Goal: Task Accomplishment & Management: Manage account settings

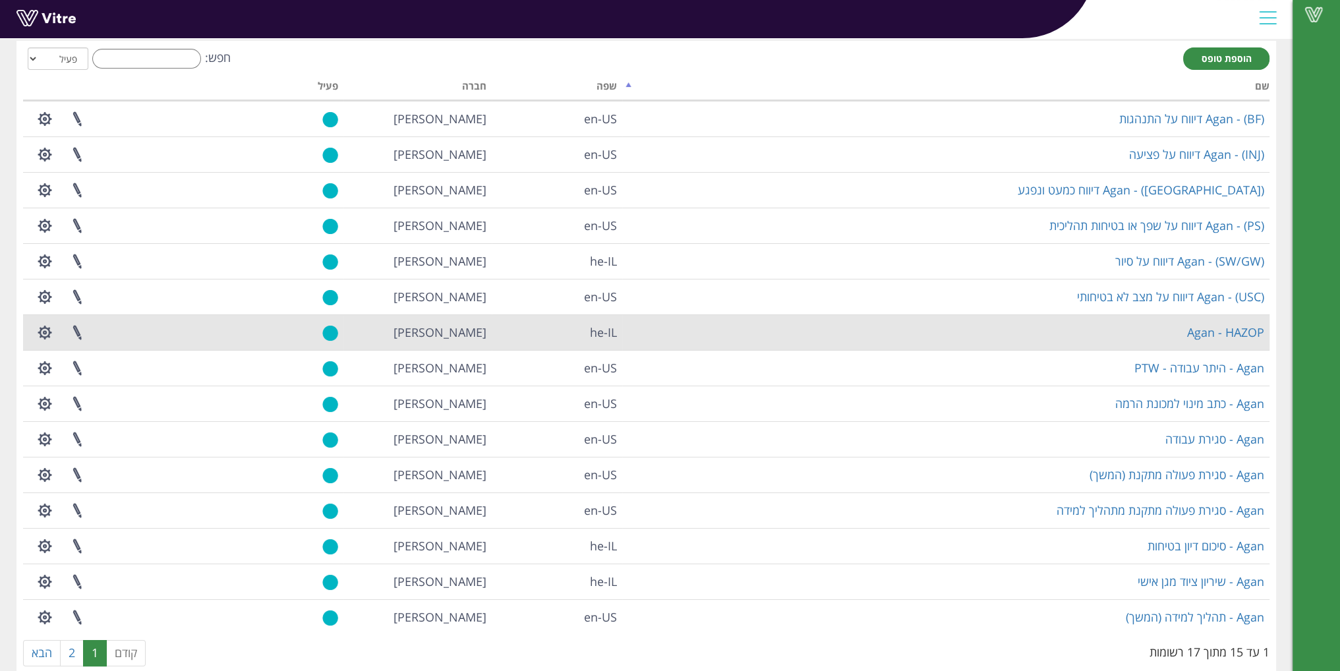
scroll to position [88, 0]
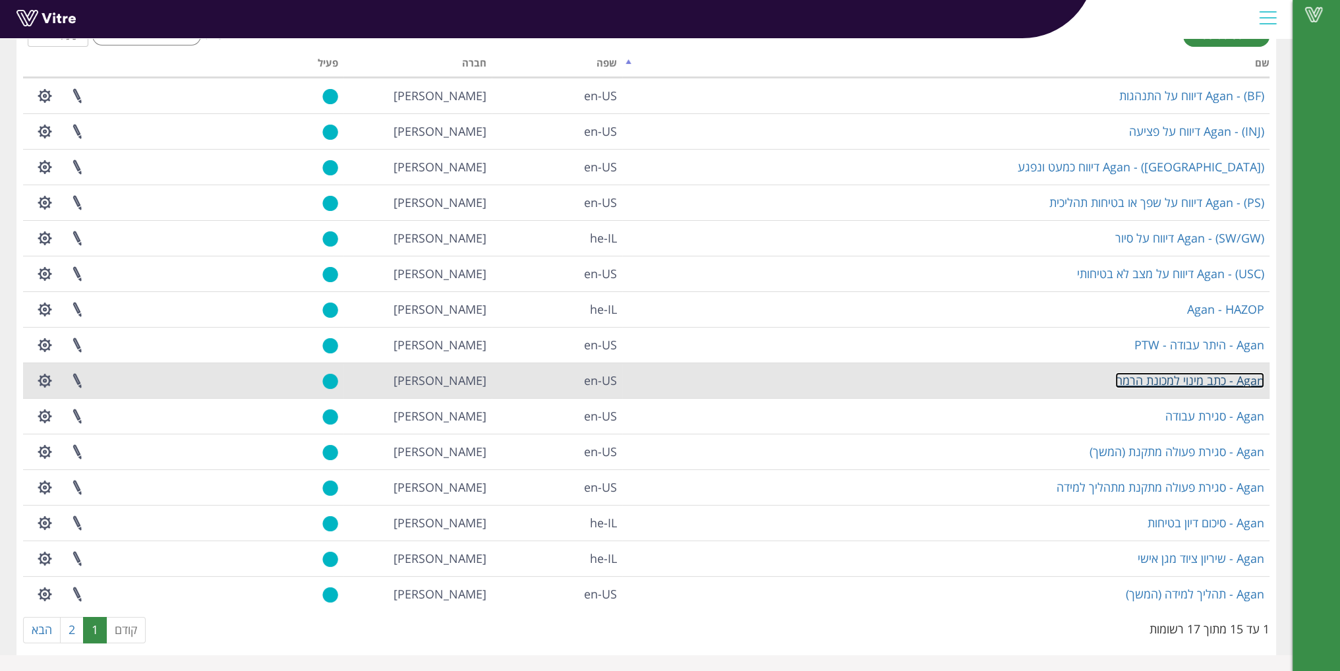
click at [1166, 380] on link "Agan - כתב מינוי למכונת הרמה" at bounding box center [1189, 380] width 149 height 16
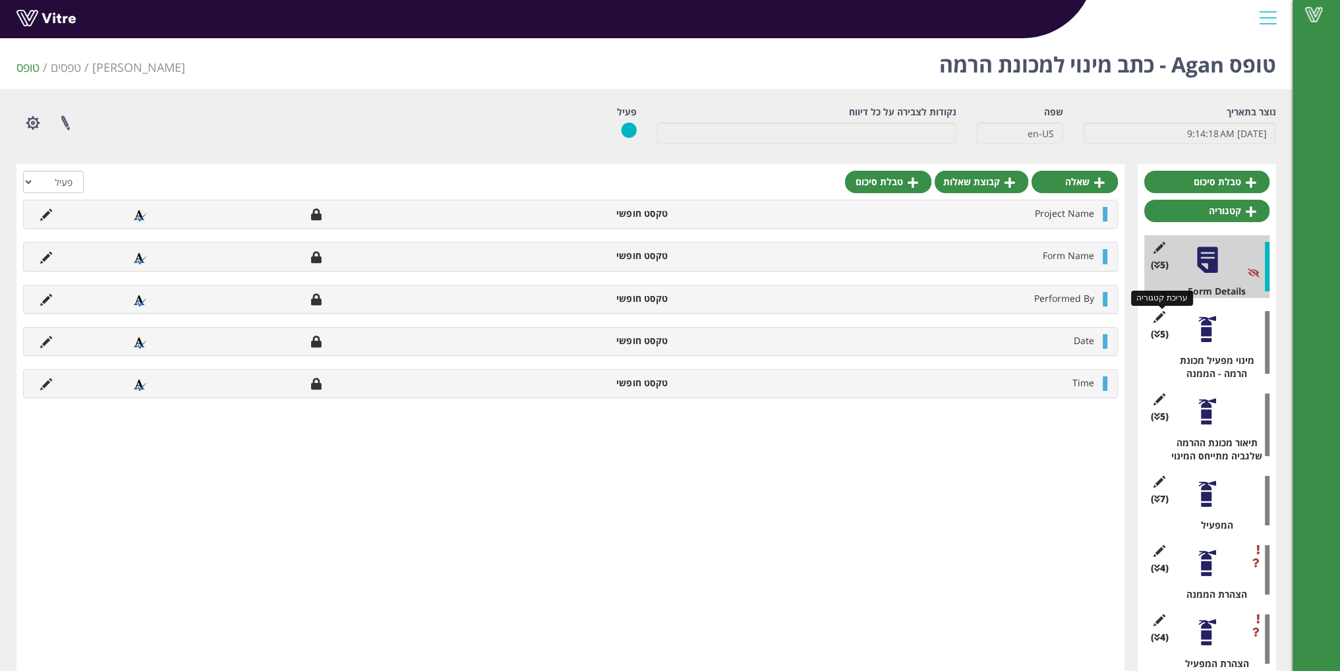
click at [1154, 315] on icon at bounding box center [1158, 317] width 16 height 12
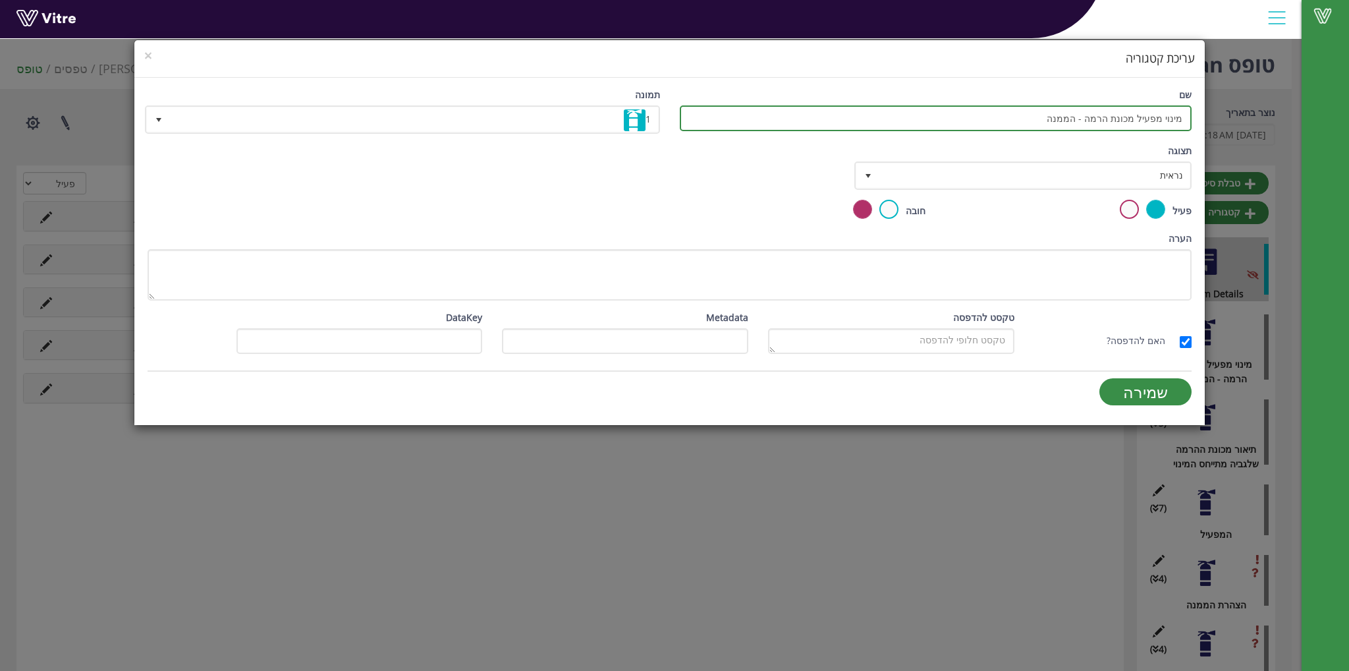
click at [1181, 121] on input "מינוי מפעיל מכונת הרמה - הממנה" at bounding box center [936, 118] width 512 height 26
type input "(א) מינוי מפעיל מכונת הרמה - הממנה"
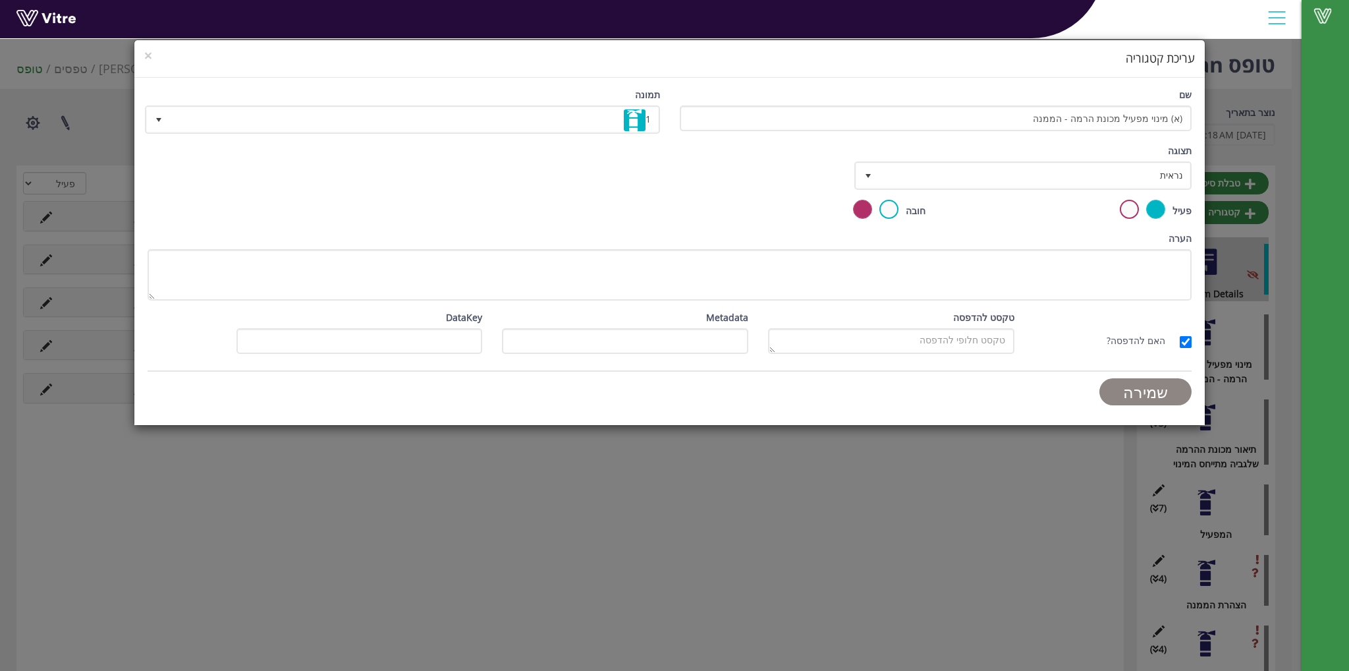
click at [1152, 383] on input "שמירה" at bounding box center [1146, 391] width 92 height 27
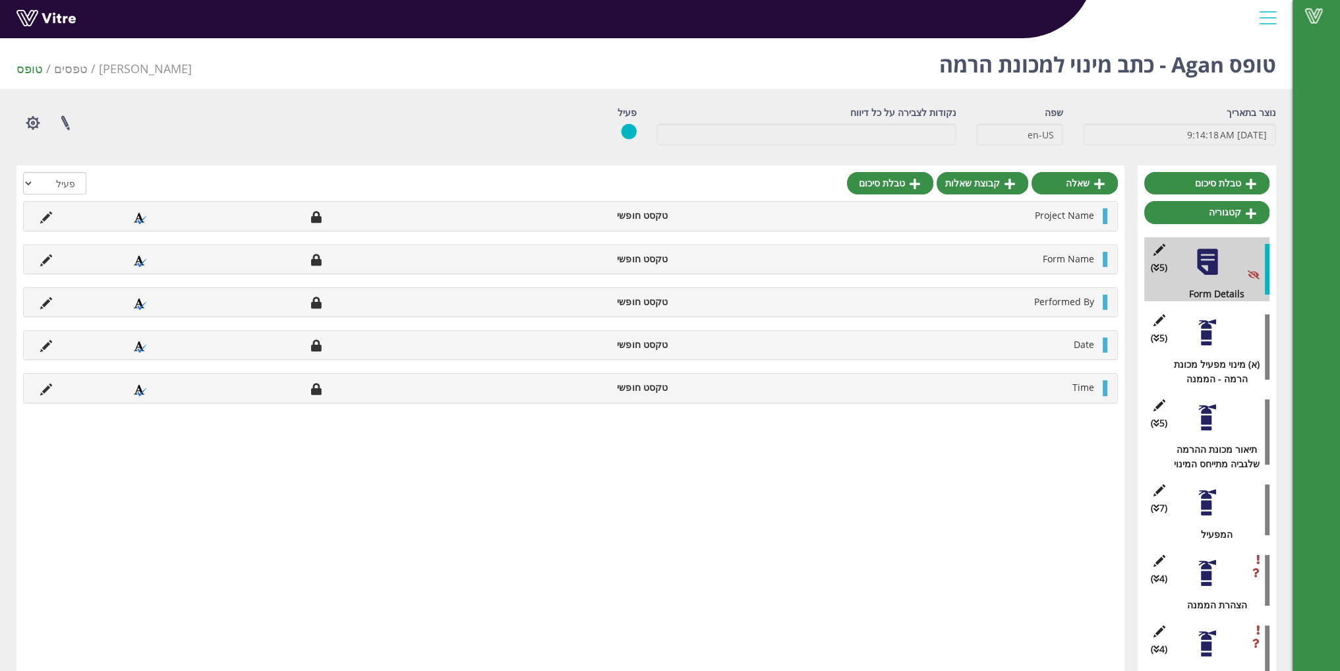
click at [1228, 422] on div "(5 ) תיאור מכונת ההרמה שלגביה מתייחס המינוי" at bounding box center [1206, 432] width 125 height 78
click at [1154, 399] on icon at bounding box center [1158, 405] width 16 height 12
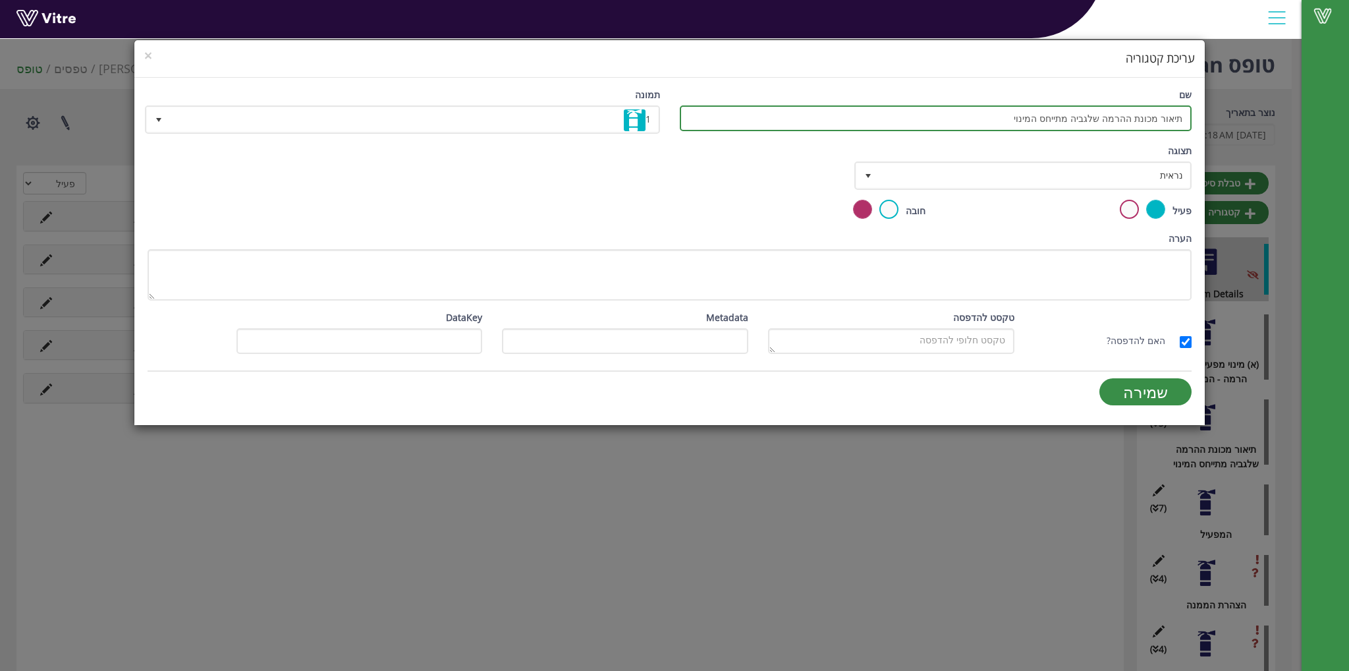
click at [1185, 117] on input "תיאור מכונת ההרמה שלגביה מתייחס המינוי" at bounding box center [936, 118] width 512 height 26
type input "(ב) תיאור מכונת ההרמה שלגביה מתייחס המינוי"
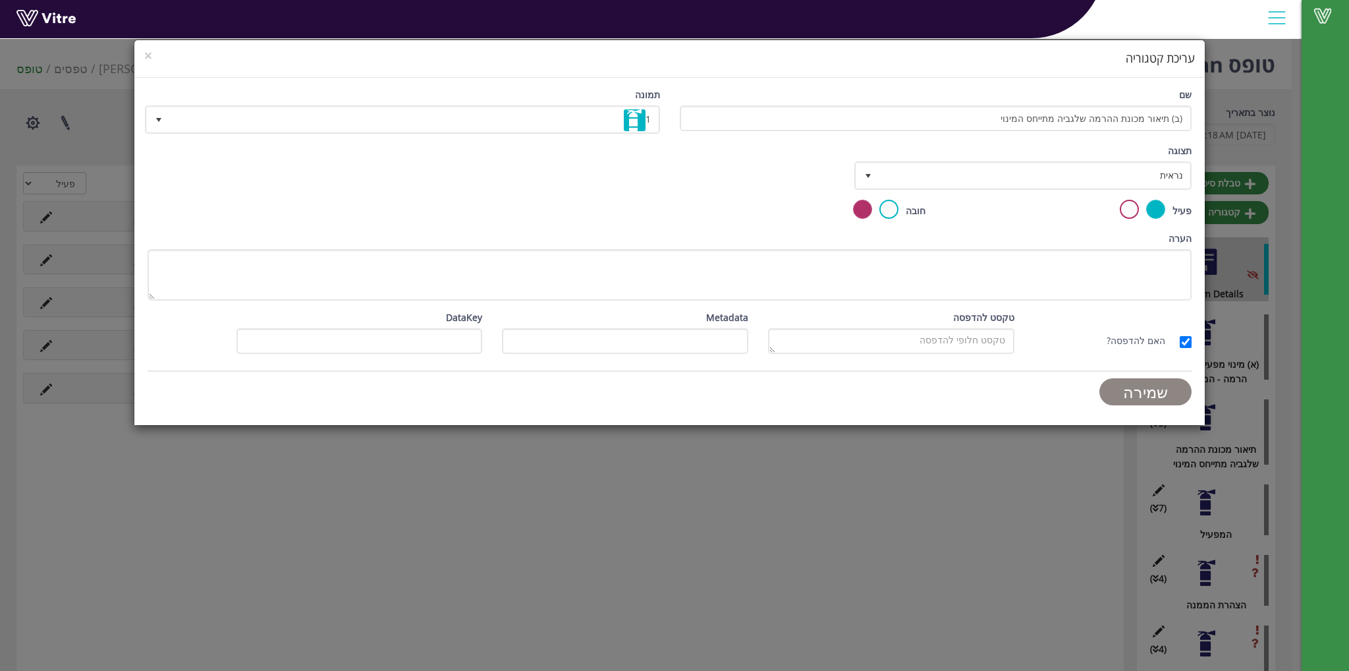
click at [1168, 386] on input "שמירה" at bounding box center [1146, 391] width 92 height 27
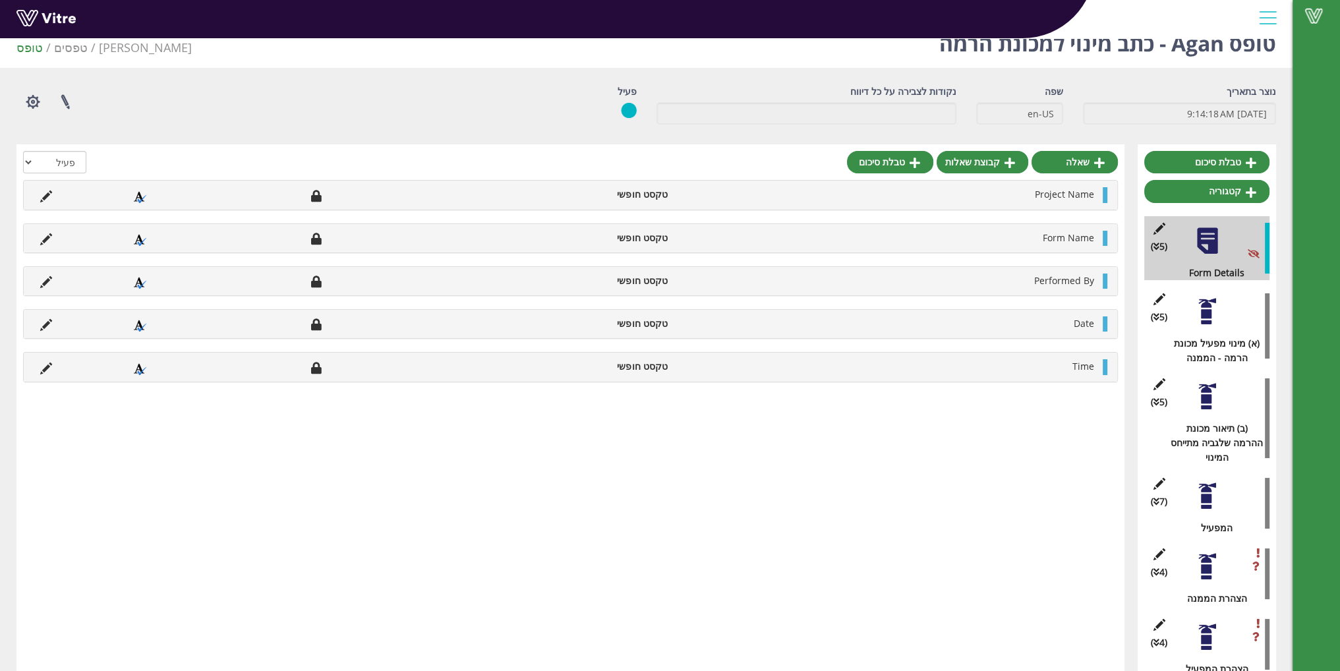
scroll to position [33, 0]
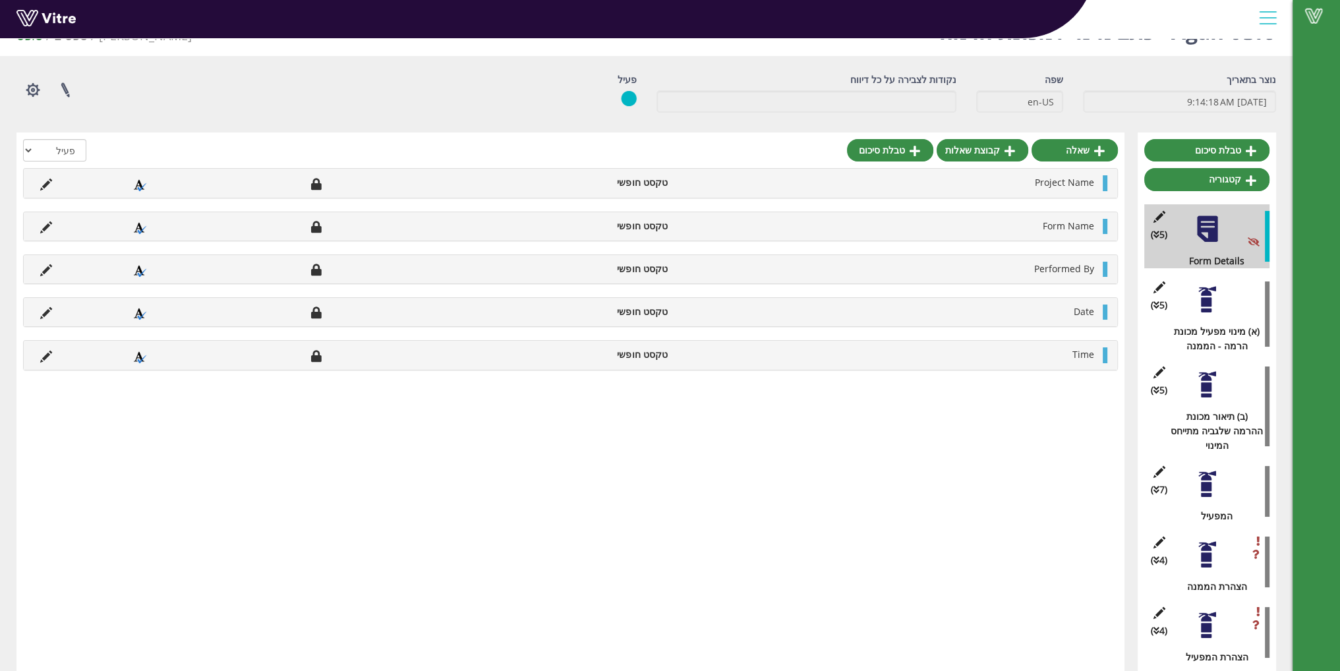
click at [1216, 474] on div at bounding box center [1207, 484] width 30 height 30
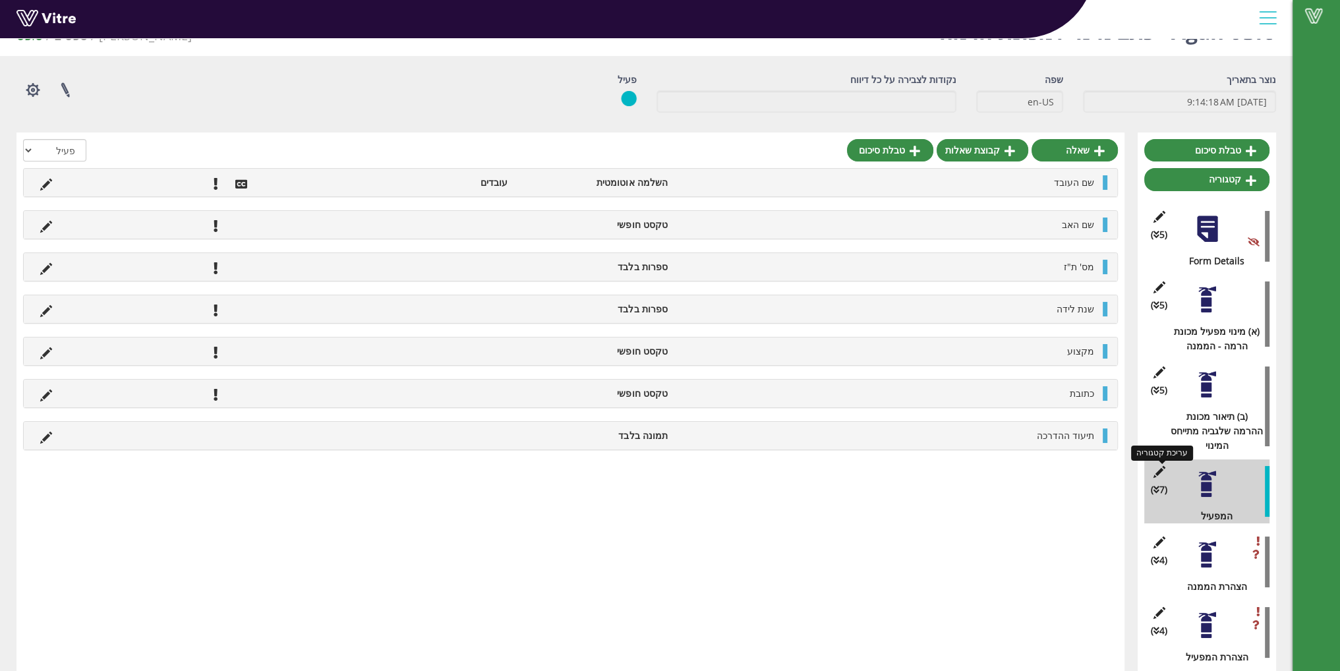
click at [1157, 466] on icon at bounding box center [1158, 472] width 16 height 12
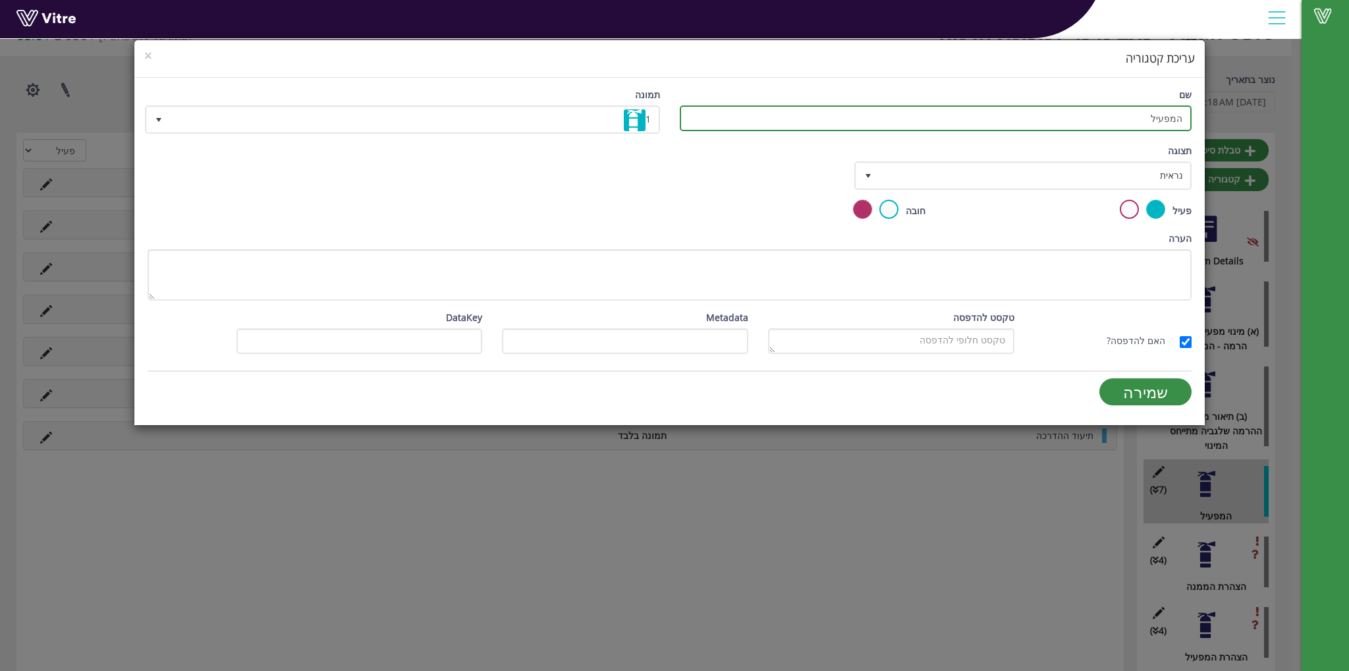
click at [1186, 117] on input "המפעיל" at bounding box center [936, 118] width 512 height 26
type input "(ג) המפעיל"
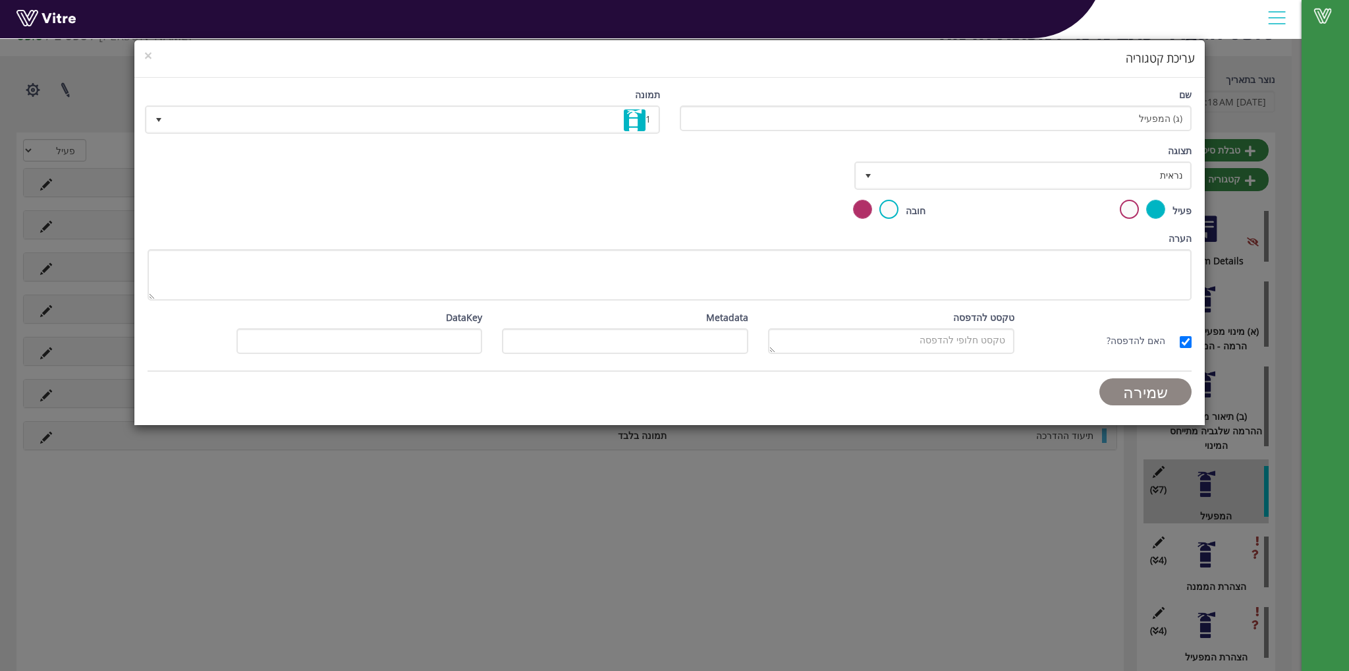
click at [1136, 390] on input "שמירה" at bounding box center [1146, 391] width 92 height 27
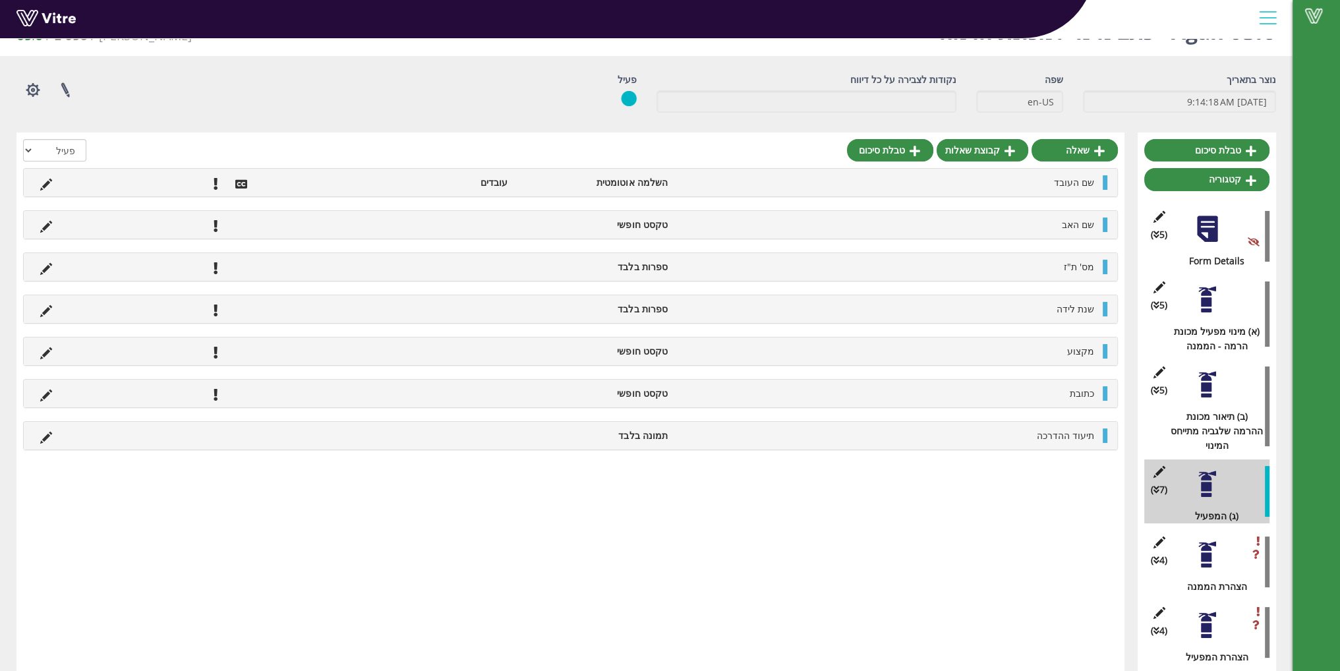
click at [1205, 540] on div at bounding box center [1207, 555] width 30 height 30
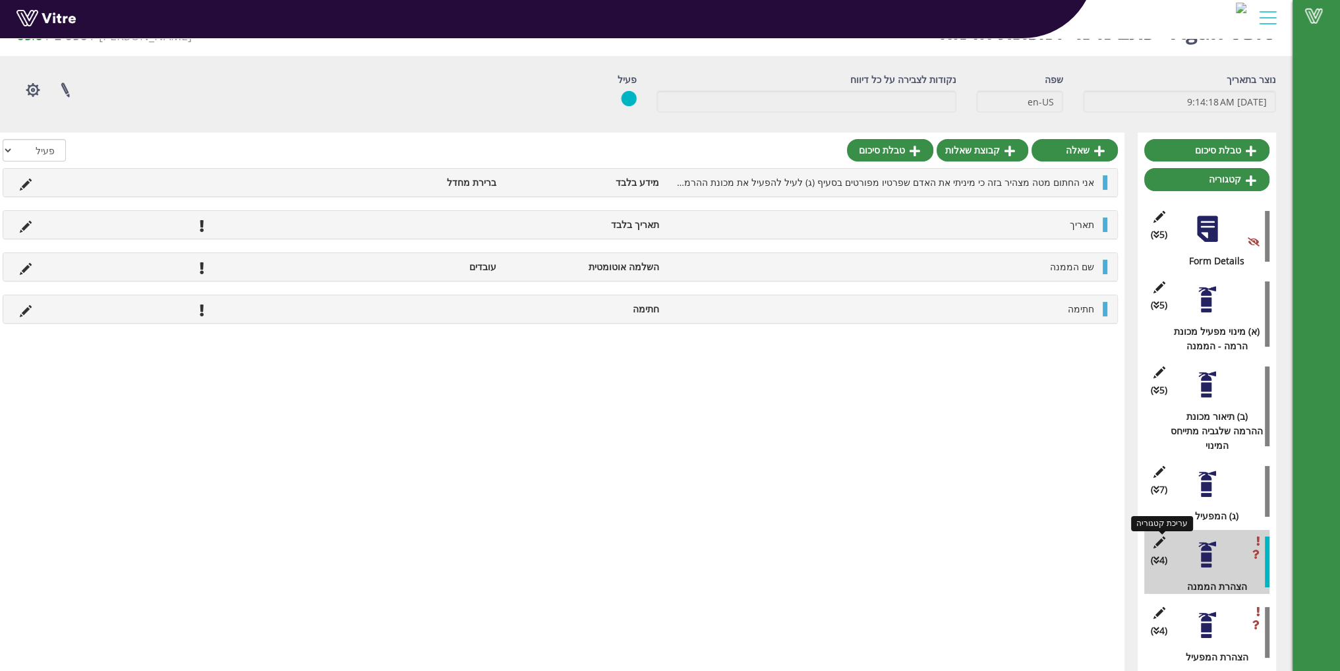
click at [1164, 536] on icon at bounding box center [1158, 542] width 16 height 12
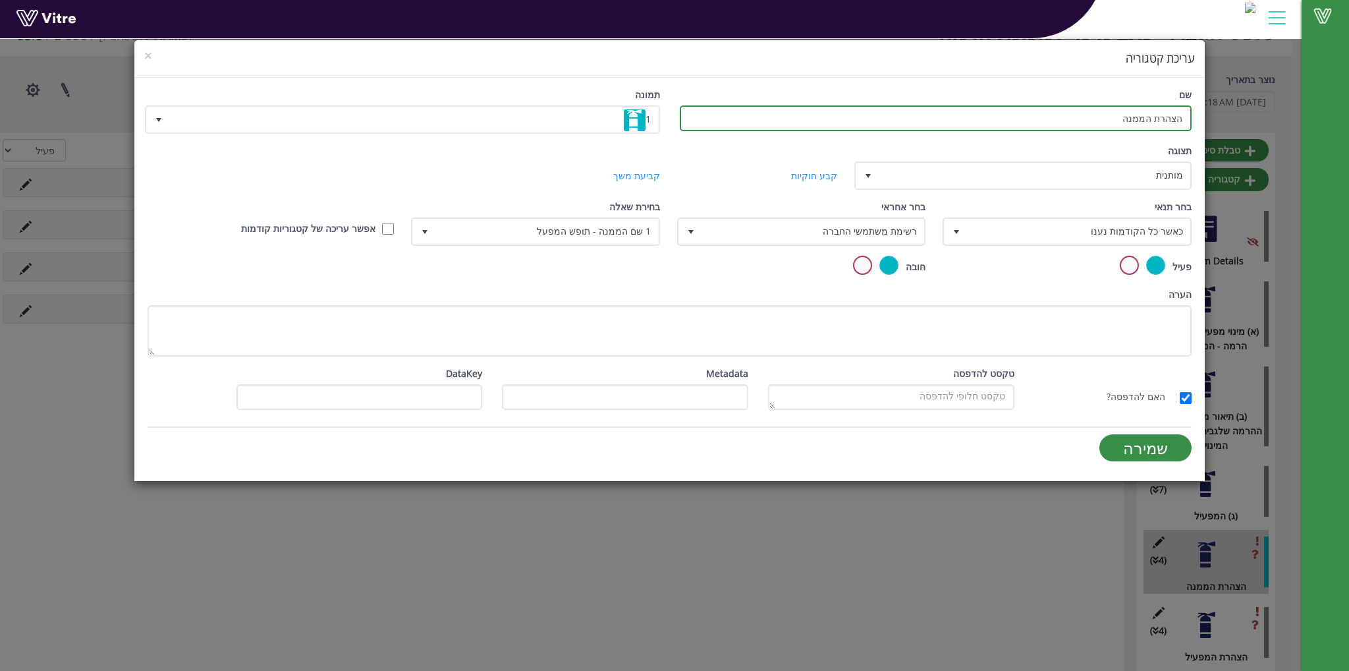
click at [1185, 117] on input "הצהרת הממנה" at bounding box center [936, 118] width 512 height 26
type input "(ד) הצהרת הממנה"
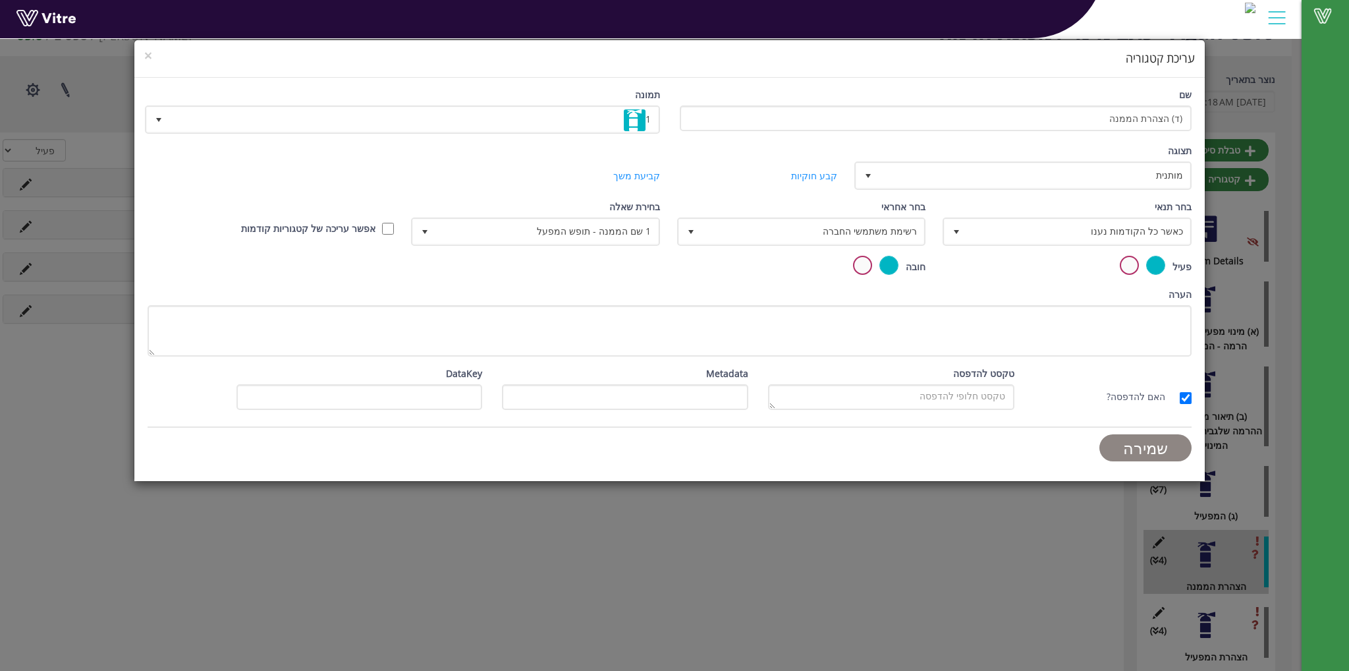
click at [1157, 445] on input "שמירה" at bounding box center [1146, 447] width 92 height 27
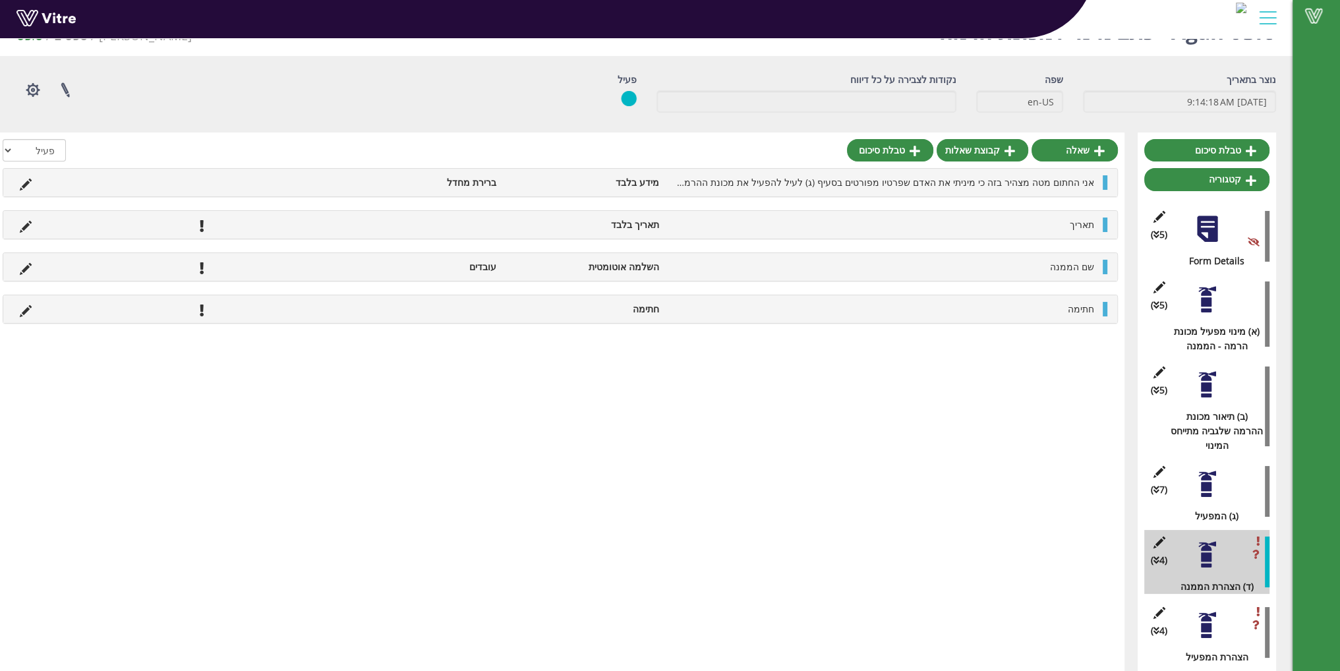
click at [1206, 617] on div at bounding box center [1207, 625] width 30 height 30
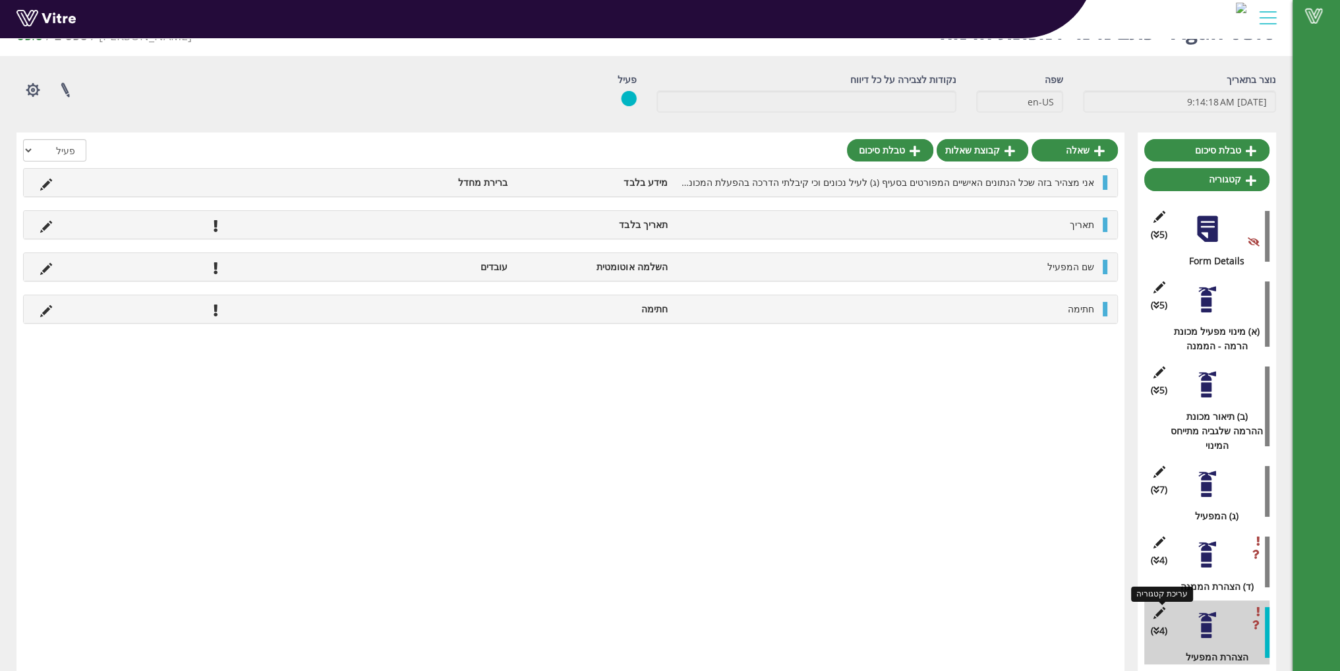
click at [1155, 607] on icon at bounding box center [1158, 613] width 16 height 12
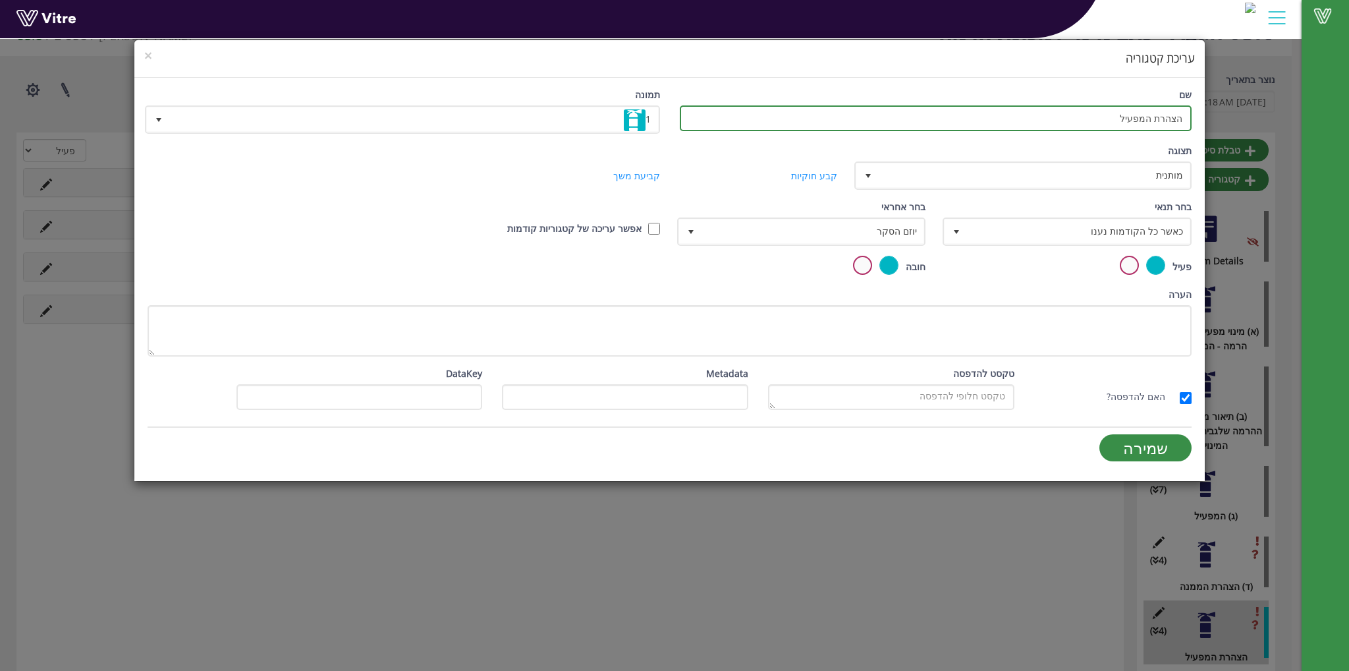
click at [1181, 119] on input "הצהרת המפעיל" at bounding box center [936, 118] width 512 height 26
type input "(ה) הצהרת המפעיל"
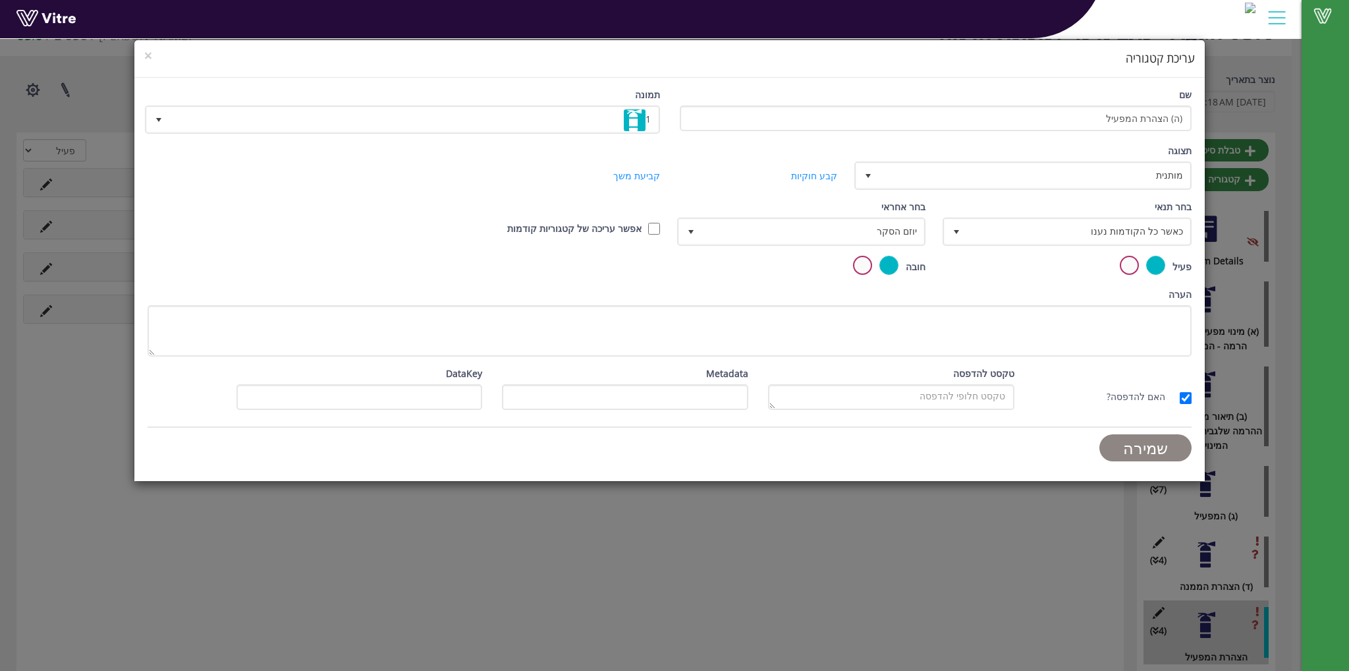
click at [1133, 449] on input "שמירה" at bounding box center [1146, 447] width 92 height 27
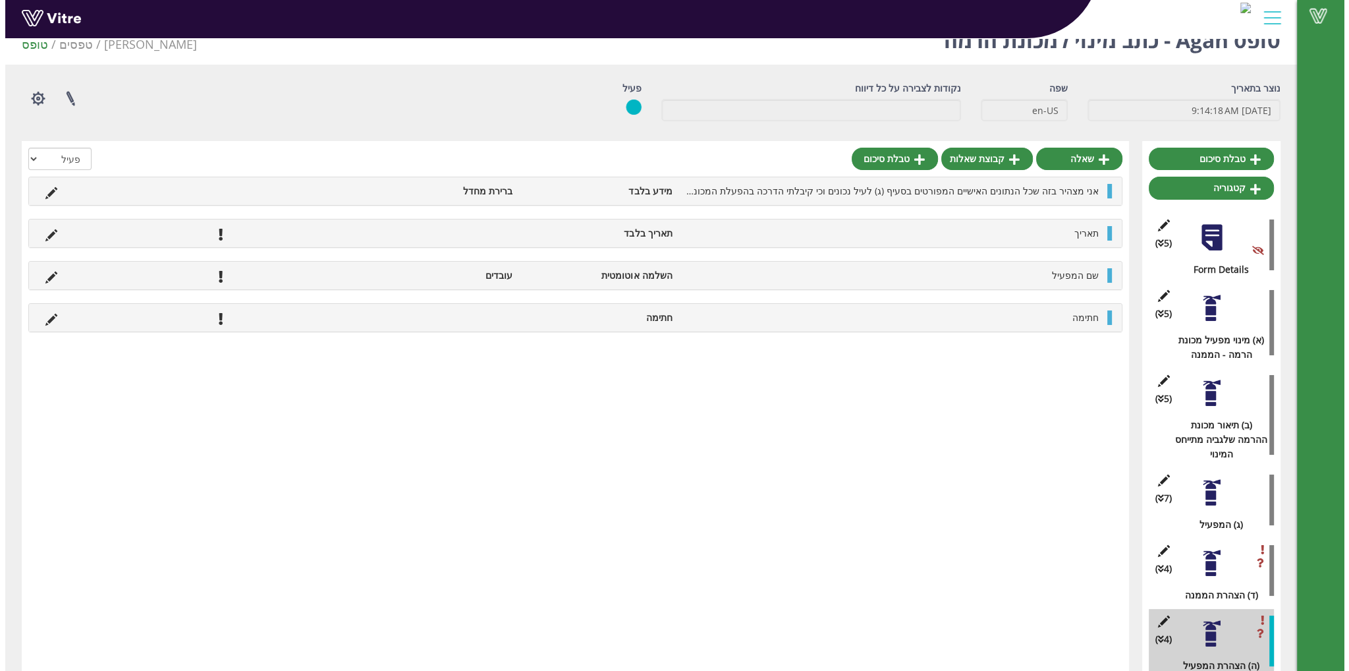
scroll to position [0, 0]
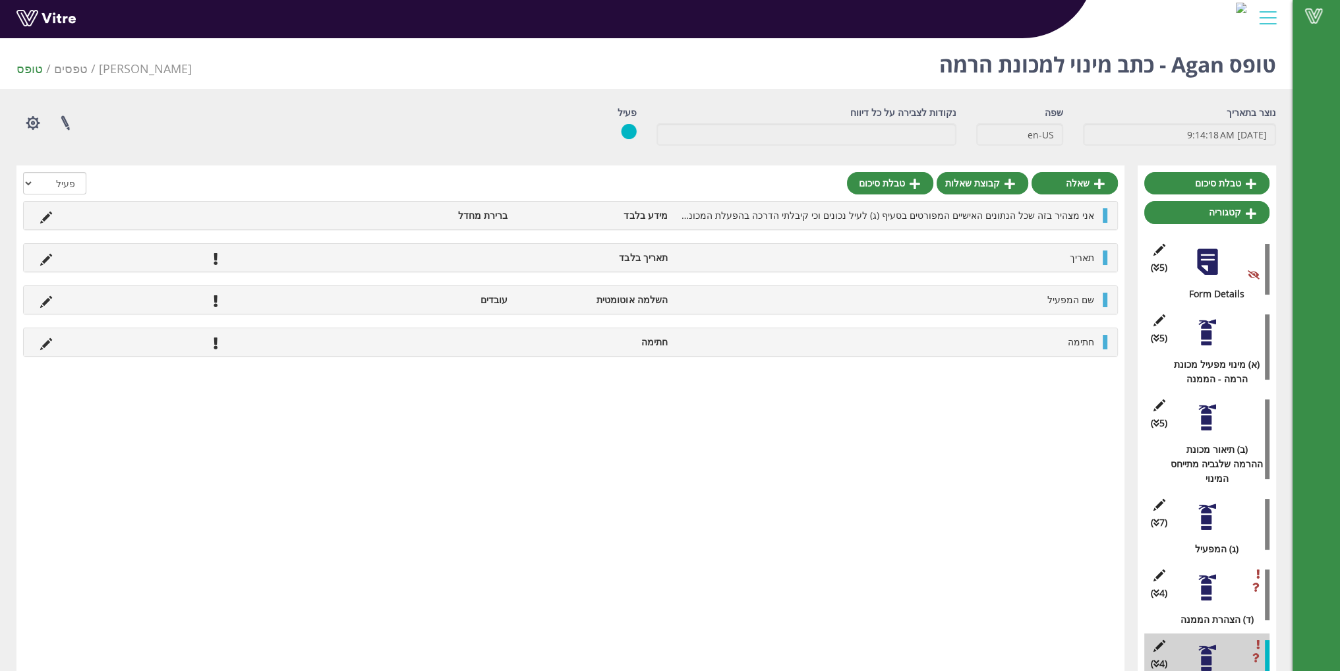
click at [1211, 341] on div at bounding box center [1207, 333] width 30 height 30
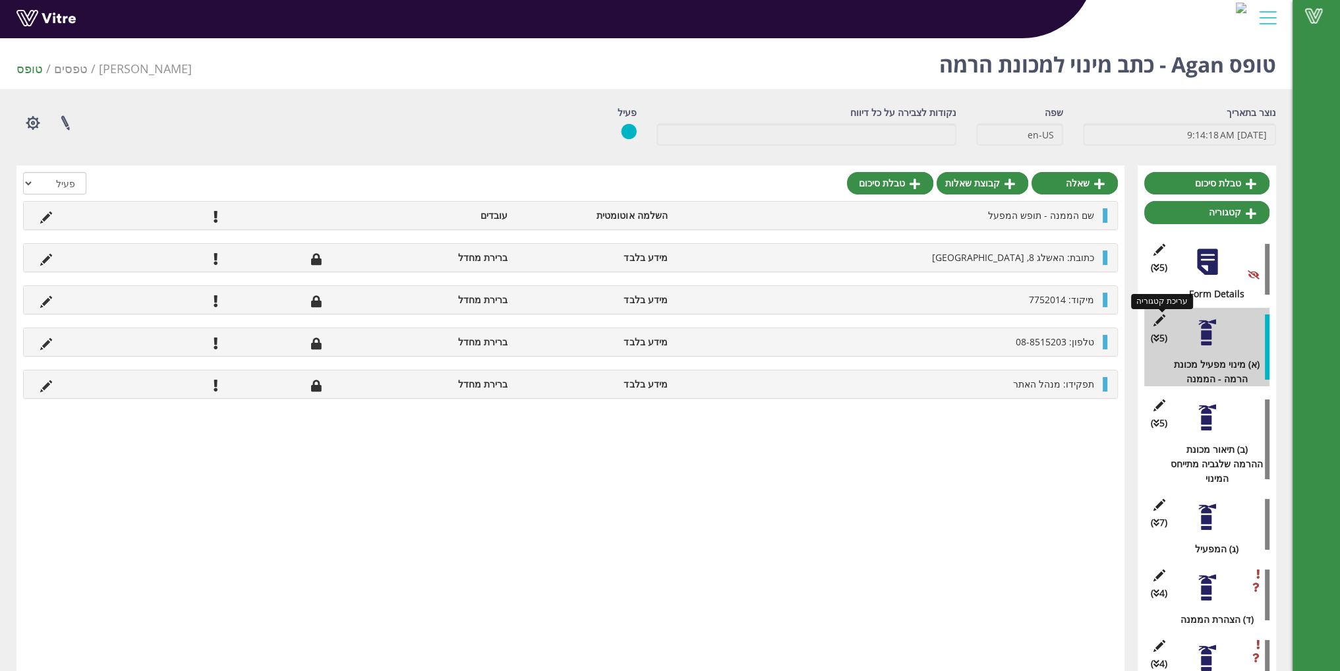
click at [1161, 317] on icon at bounding box center [1158, 320] width 16 height 12
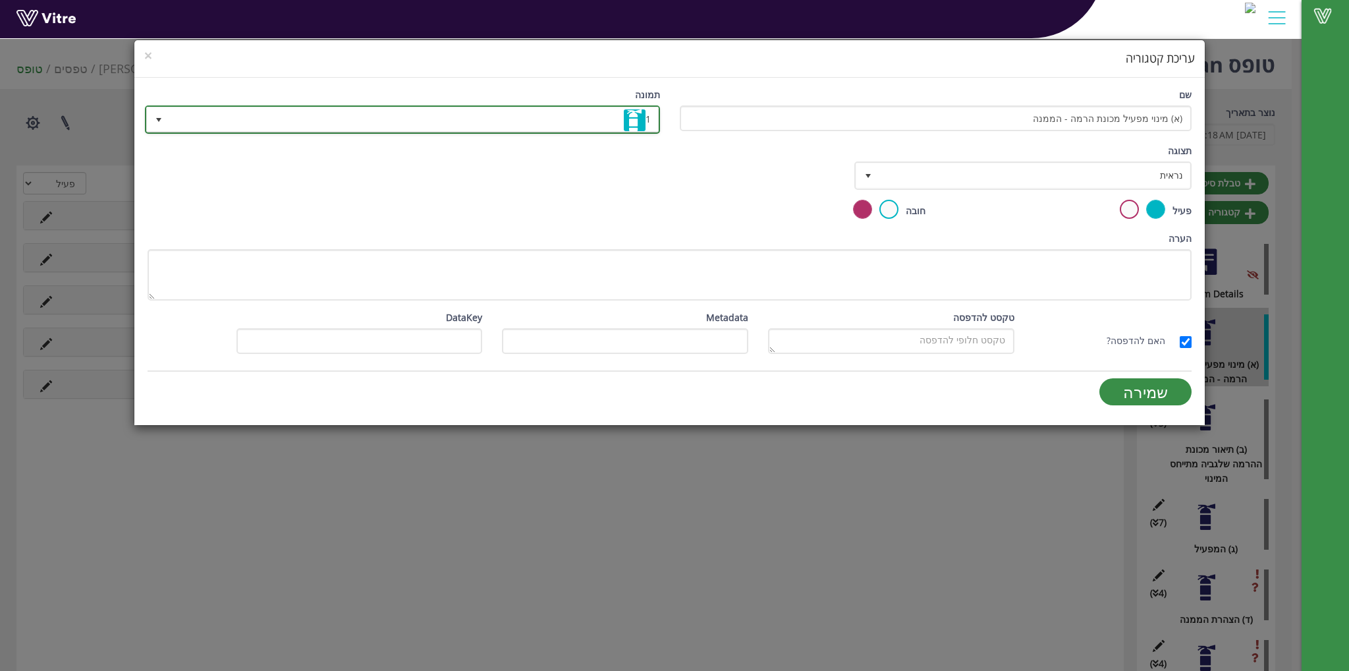
click at [624, 118] on img at bounding box center [635, 120] width 22 height 22
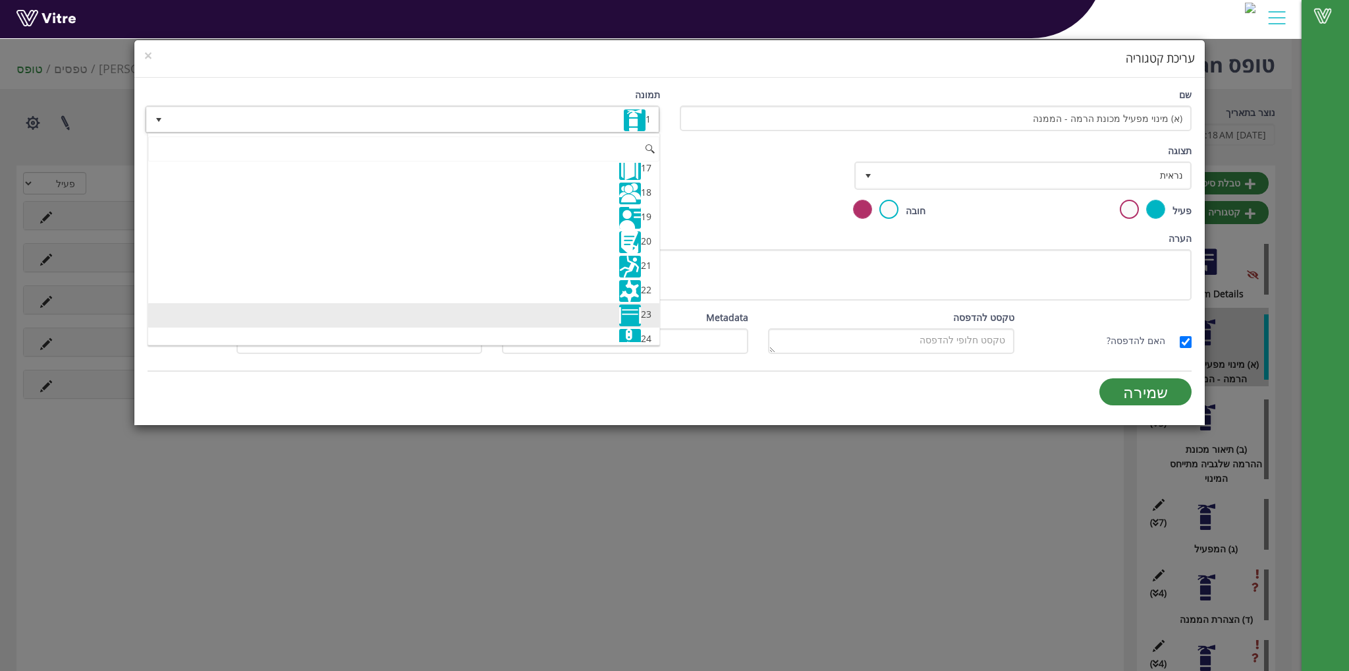
scroll to position [395, 0]
click at [531, 309] on li "23" at bounding box center [403, 320] width 511 height 24
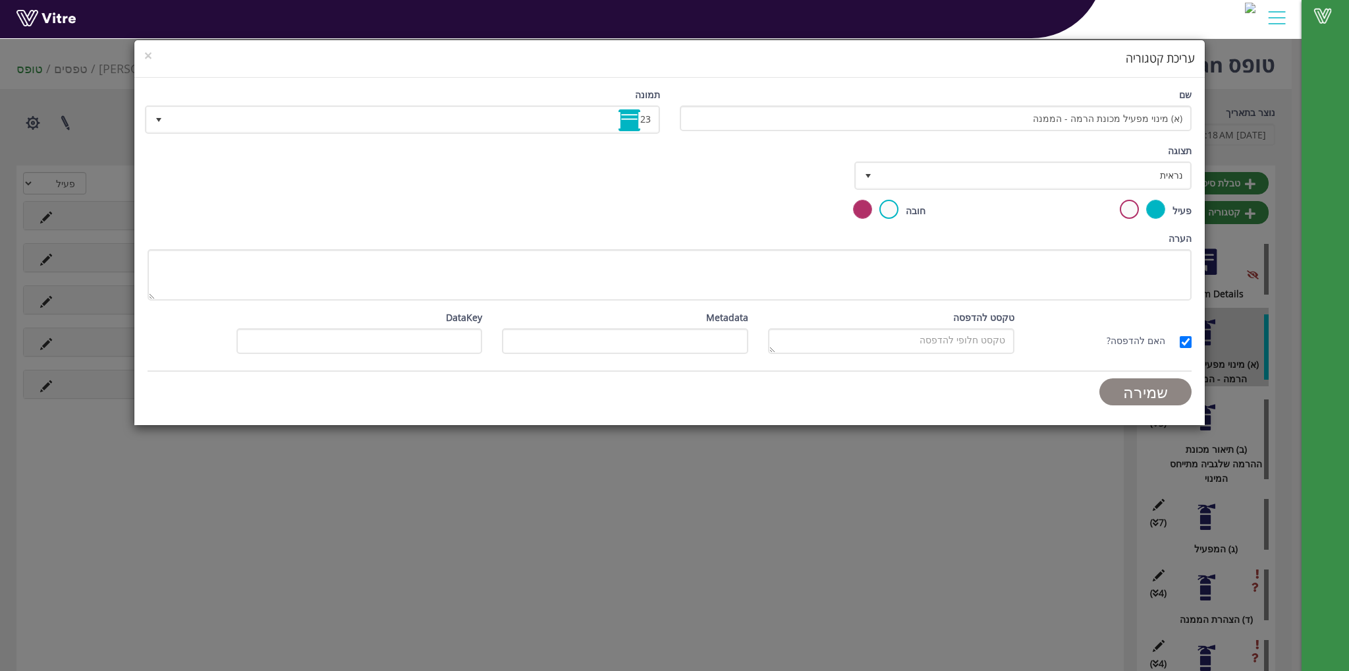
click at [1128, 398] on input "שמירה" at bounding box center [1146, 391] width 92 height 27
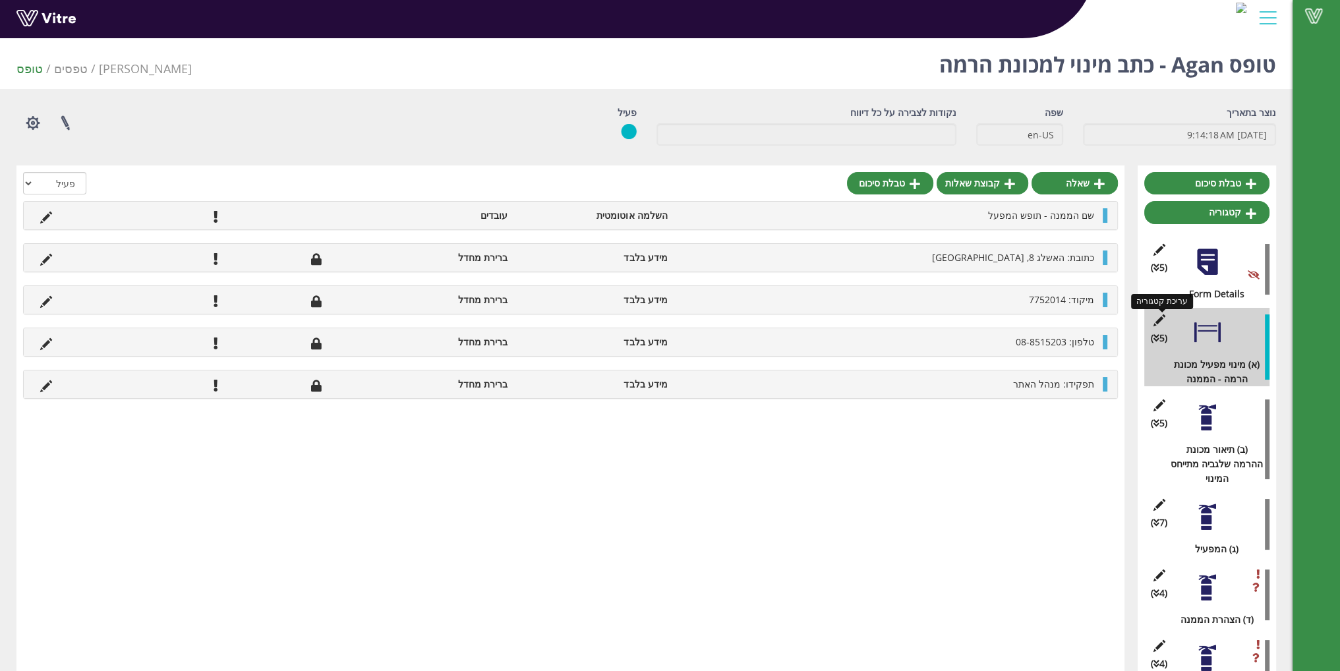
click at [1162, 314] on icon at bounding box center [1158, 320] width 16 height 12
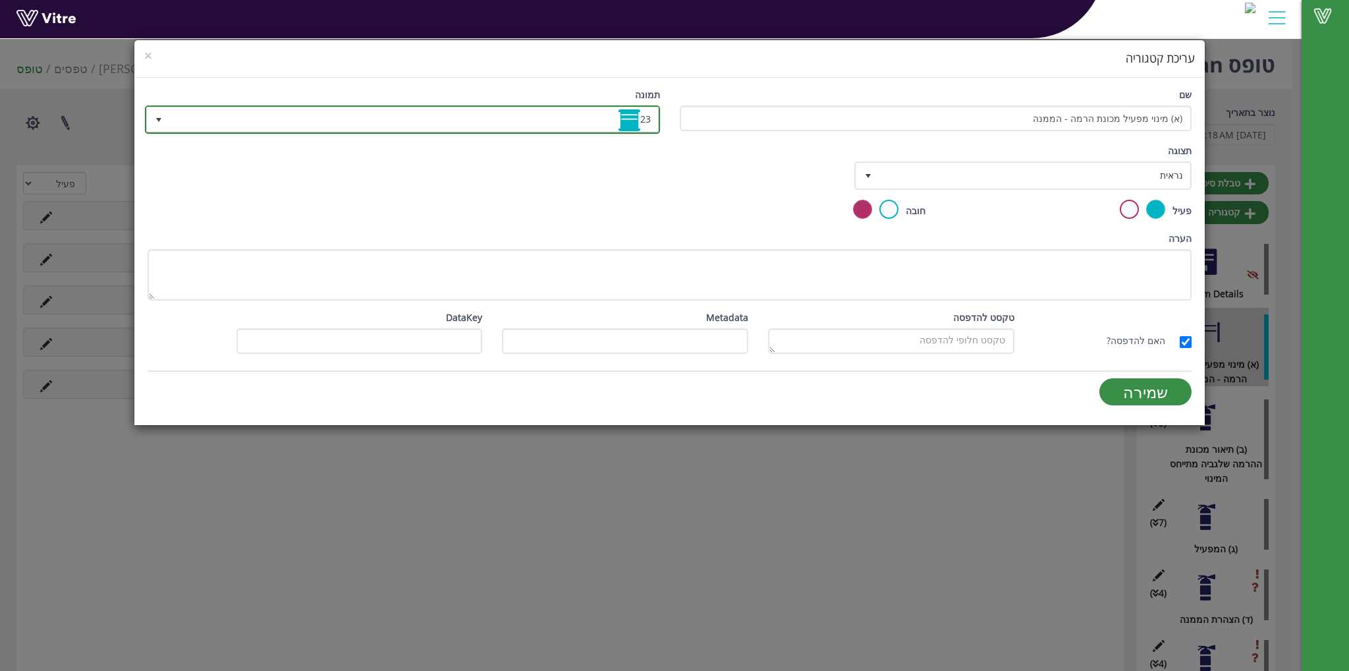
click at [448, 130] on span "23" at bounding box center [414, 119] width 488 height 24
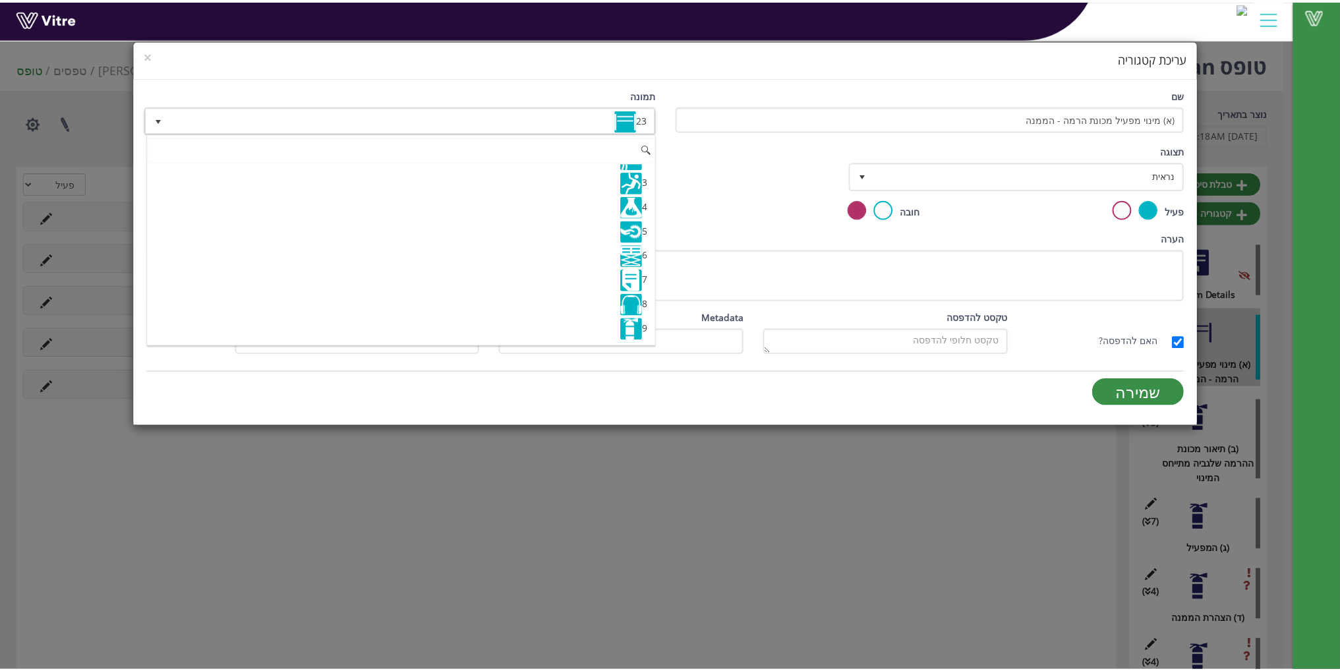
scroll to position [0, 0]
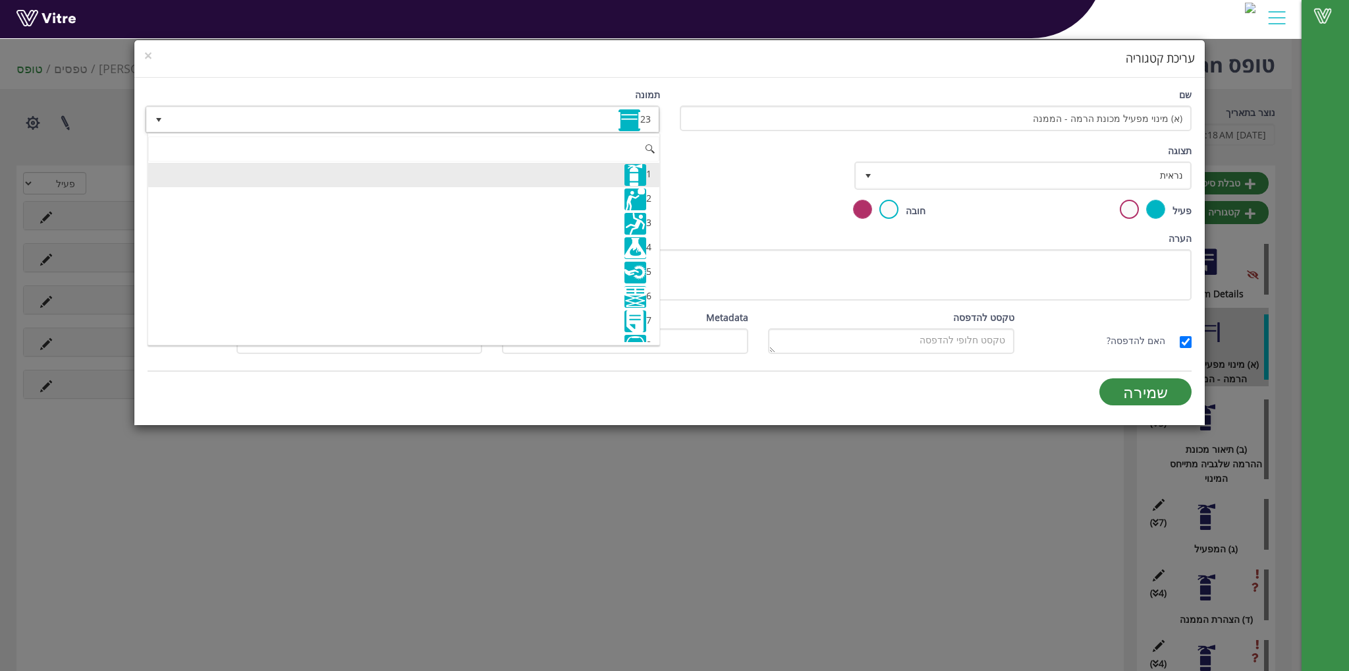
click at [320, 184] on li "1" at bounding box center [403, 175] width 511 height 24
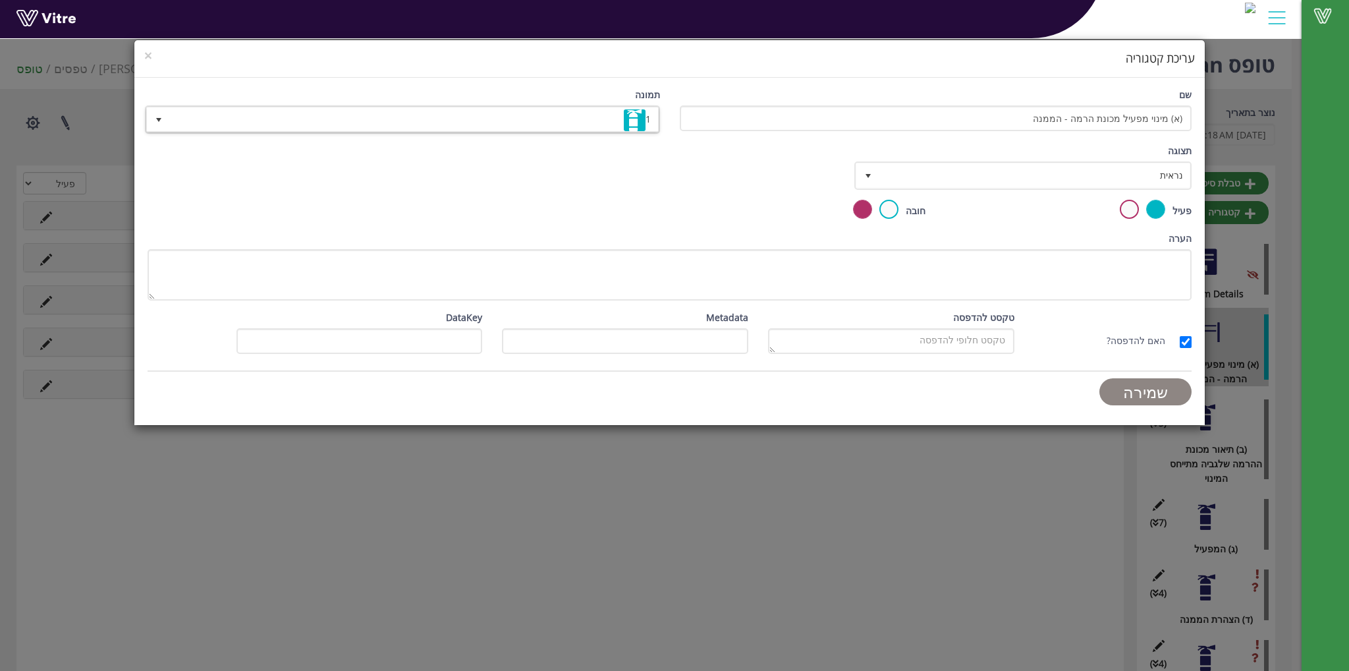
click at [1154, 400] on input "שמירה" at bounding box center [1146, 391] width 92 height 27
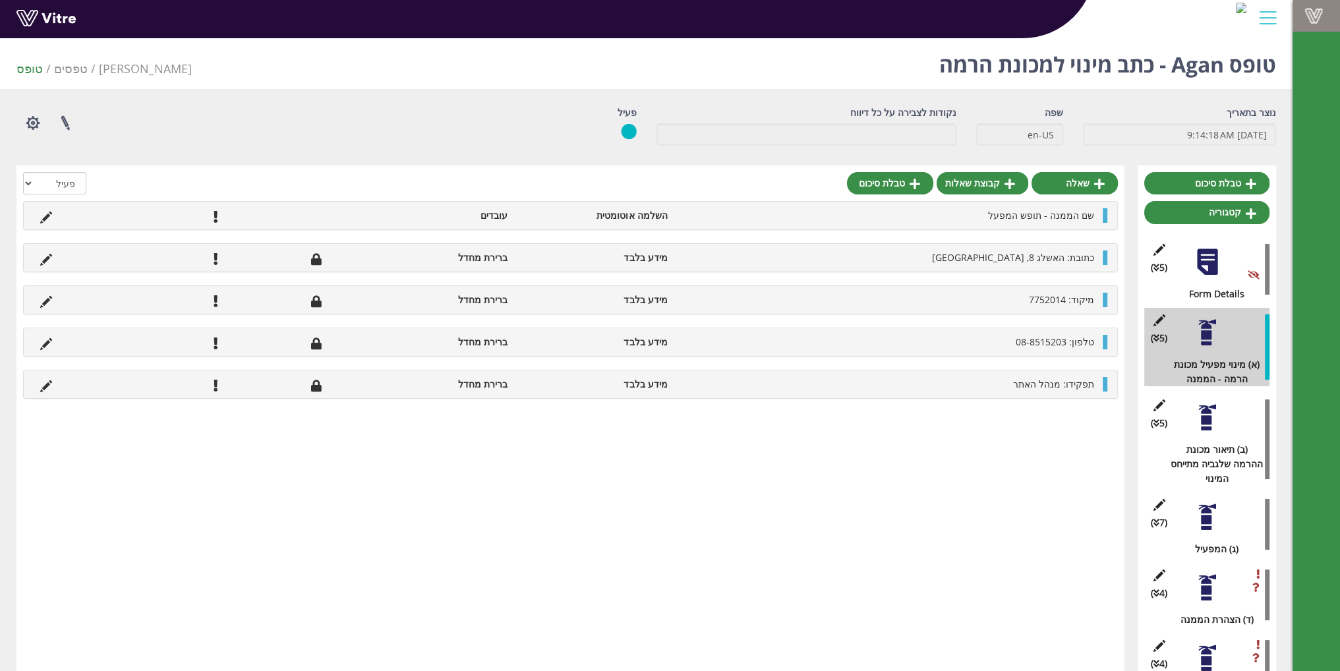
click at [1315, 14] on span at bounding box center [1313, 16] width 33 height 16
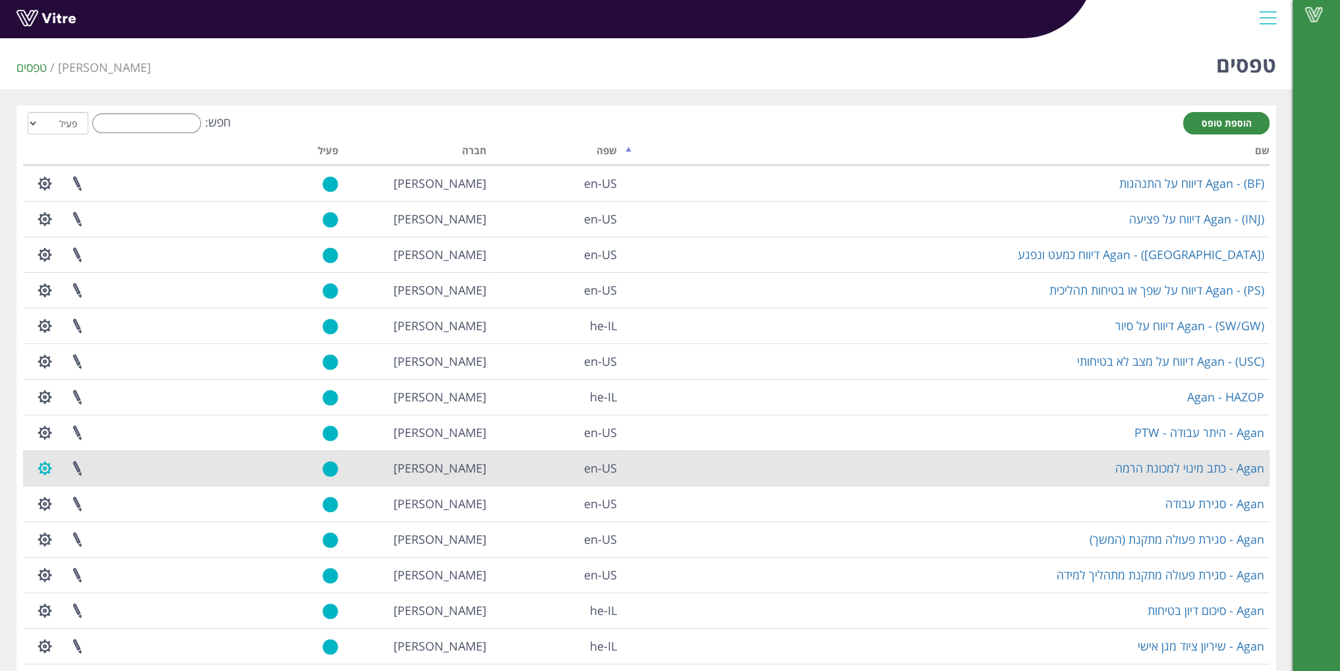
click at [42, 463] on button "button" at bounding box center [44, 468] width 33 height 35
click at [98, 518] on link "הגדרת משתמשים" at bounding box center [81, 516] width 104 height 17
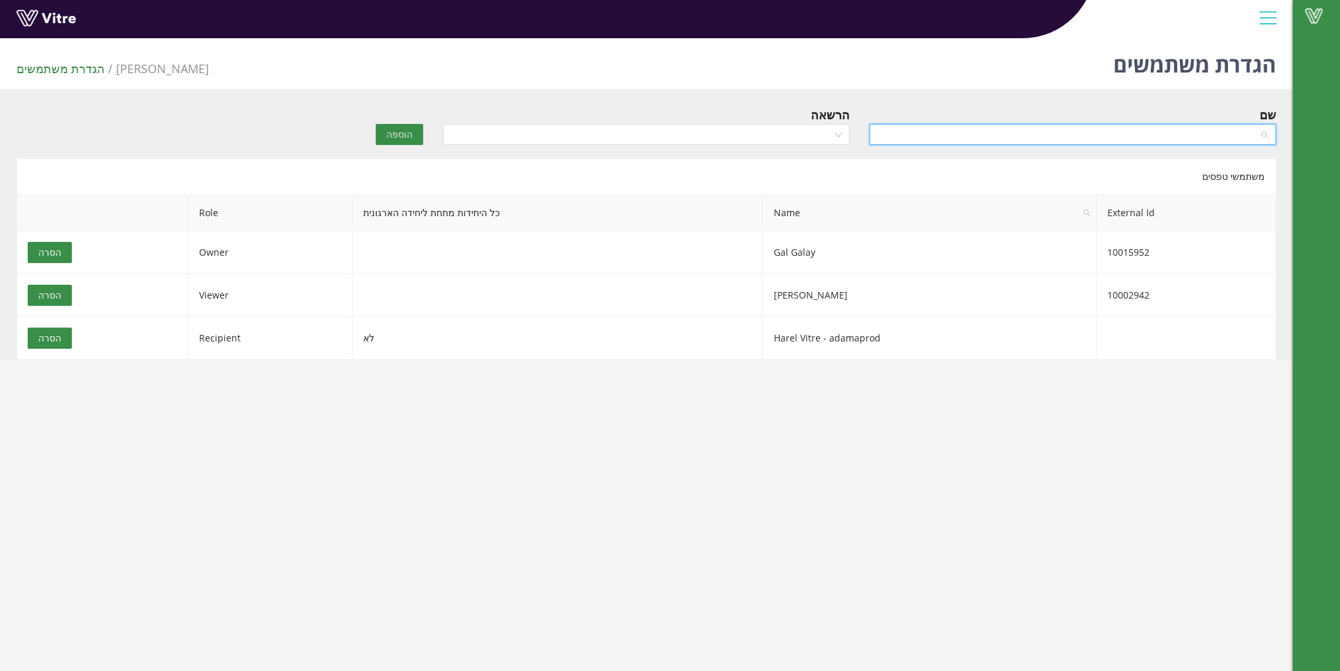
click at [1079, 139] on input "search" at bounding box center [1068, 135] width 382 height 20
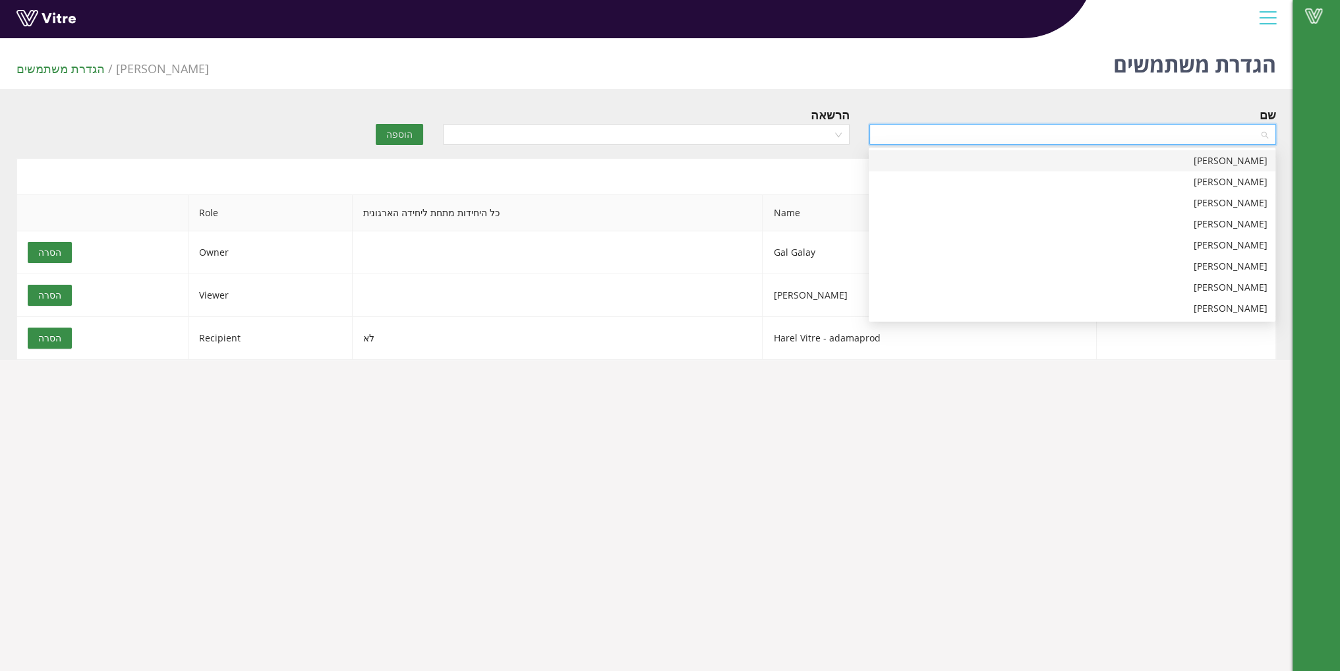
type input "ג"
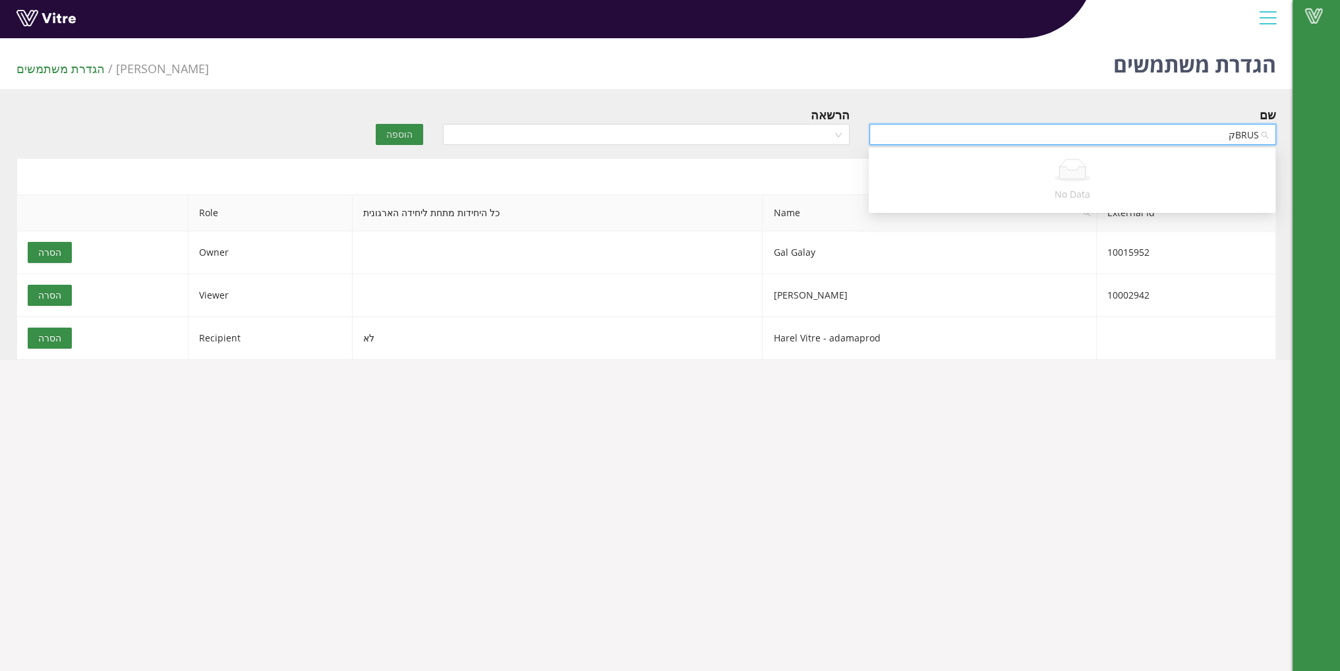
type input "BRUS"
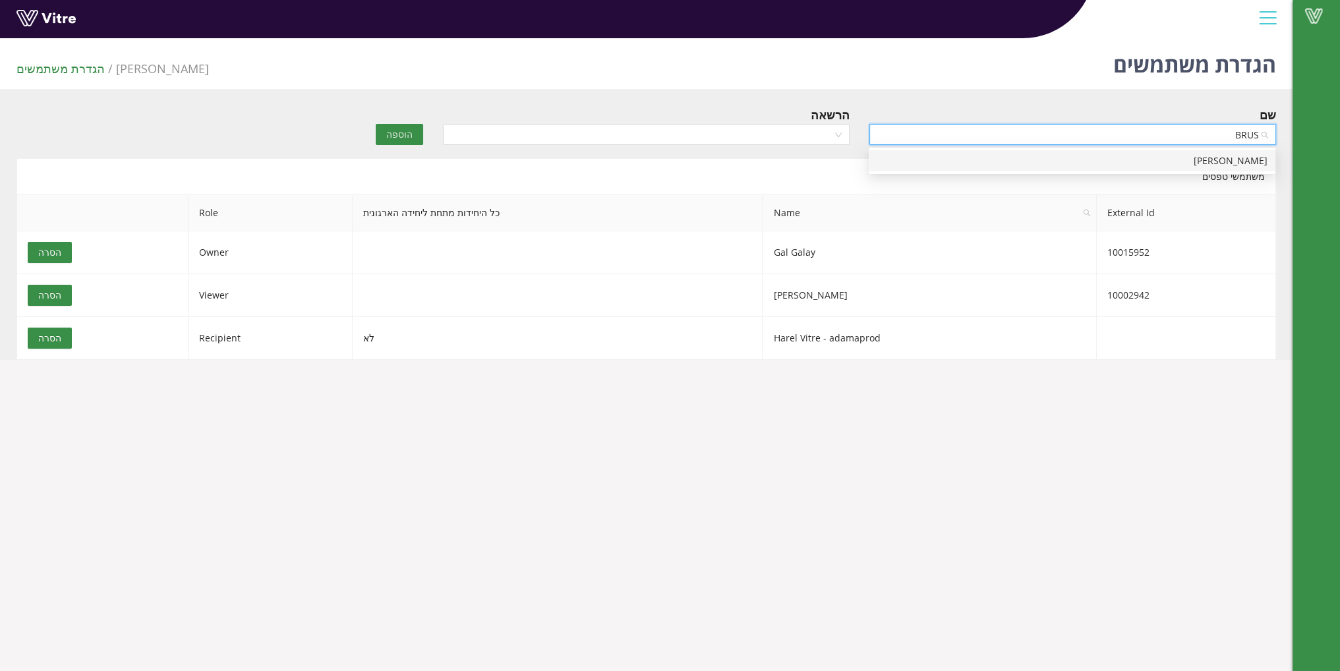
click at [1042, 159] on div "Dimitry Bruser" at bounding box center [1071, 161] width 391 height 14
click at [747, 119] on div "הרשאה" at bounding box center [646, 114] width 407 height 18
click at [741, 132] on input "search" at bounding box center [642, 135] width 382 height 20
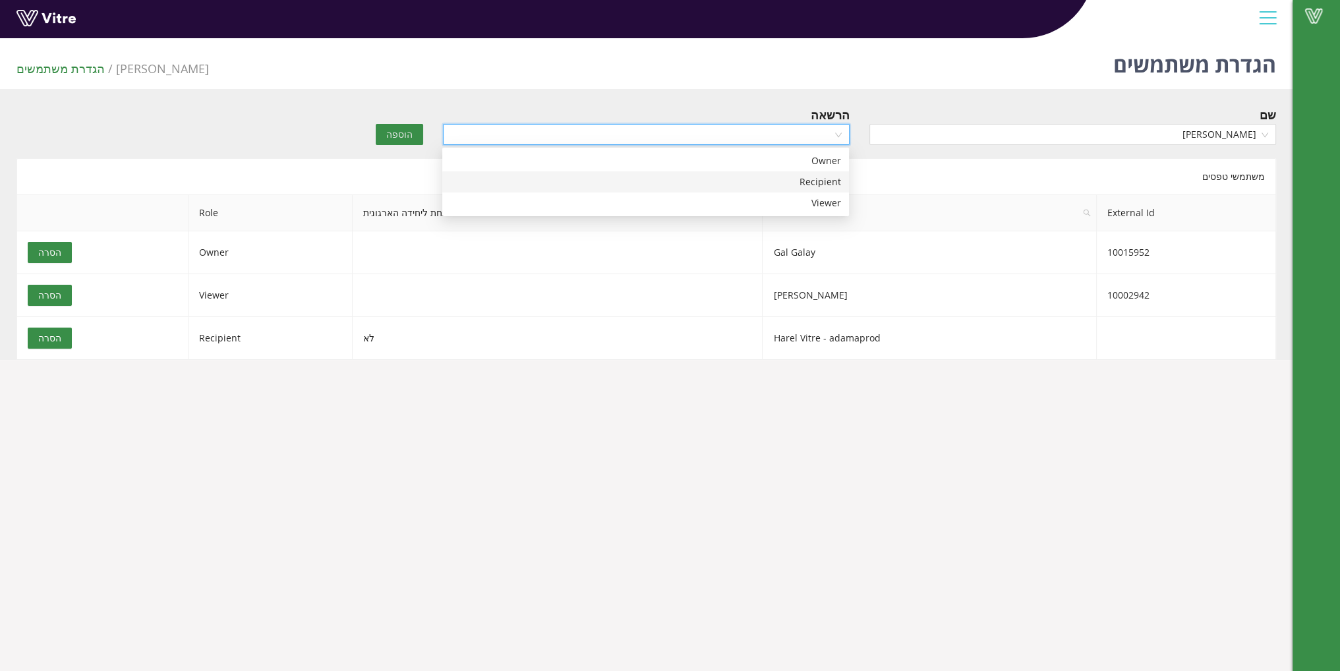
click at [743, 179] on div "Recipient" at bounding box center [645, 182] width 391 height 14
click at [387, 135] on button "הוספה" at bounding box center [399, 134] width 47 height 21
